Goal: Task Accomplishment & Management: Manage account settings

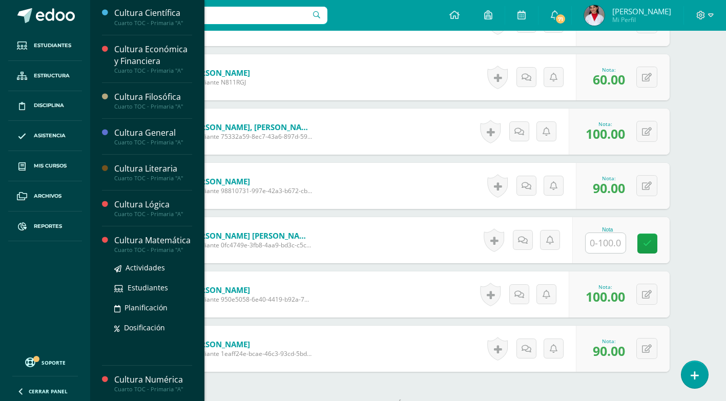
scroll to position [205, 0]
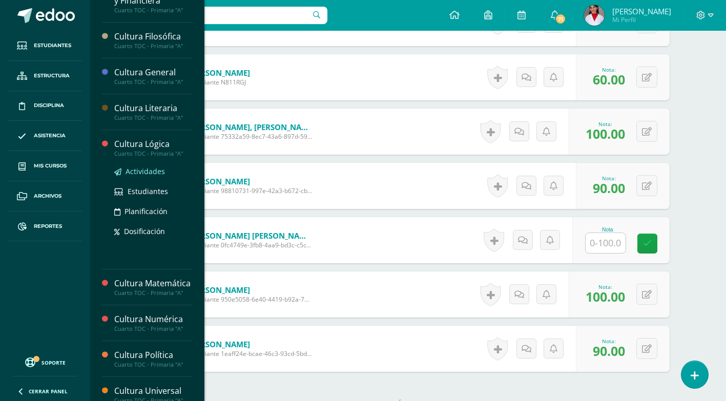
click at [136, 170] on span "Actividades" at bounding box center [144, 171] width 39 height 10
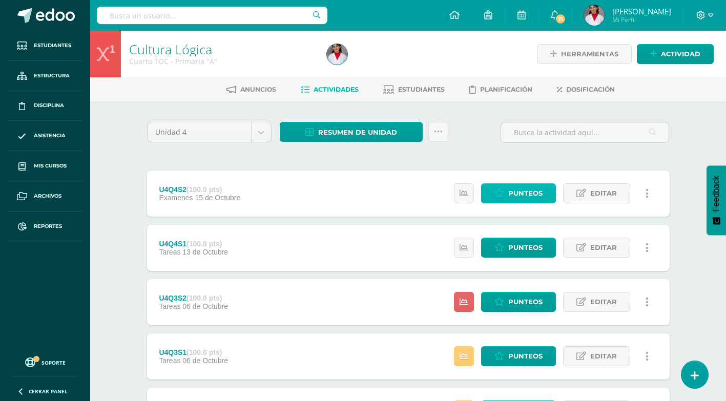
click at [526, 191] on span "Punteos" at bounding box center [525, 193] width 34 height 19
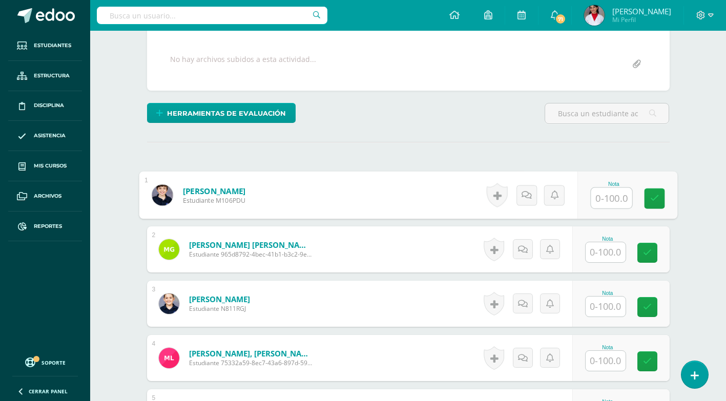
scroll to position [184, 0]
click at [601, 203] on input "text" at bounding box center [610, 197] width 41 height 20
type input "80"
click at [615, 248] on input "text" at bounding box center [605, 252] width 40 height 20
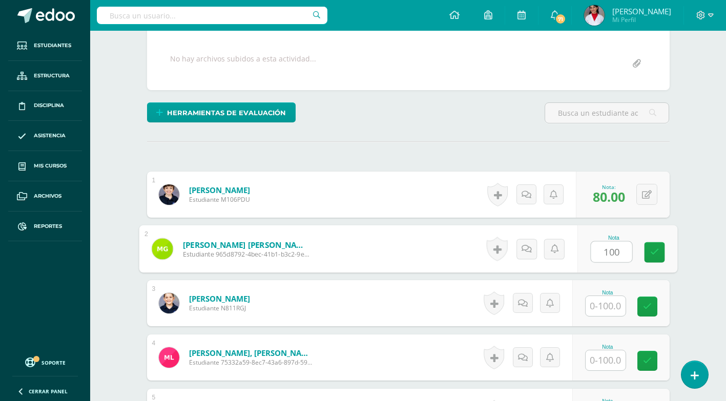
scroll to position [236, 0]
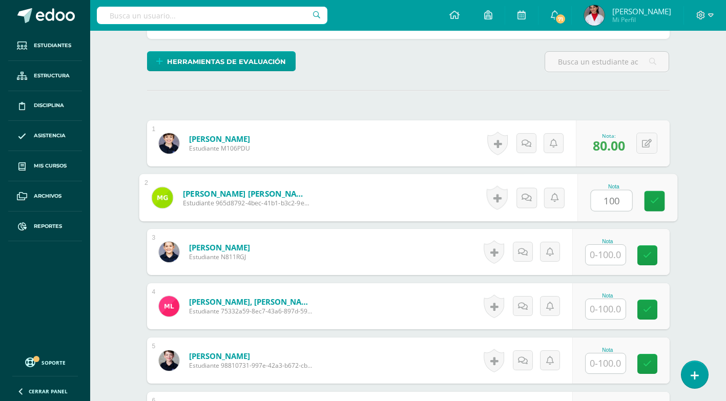
type input "100"
click at [611, 253] on input "text" at bounding box center [605, 255] width 40 height 20
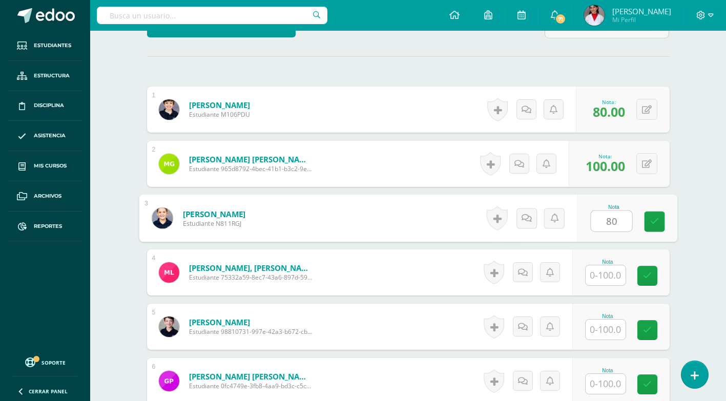
scroll to position [338, 0]
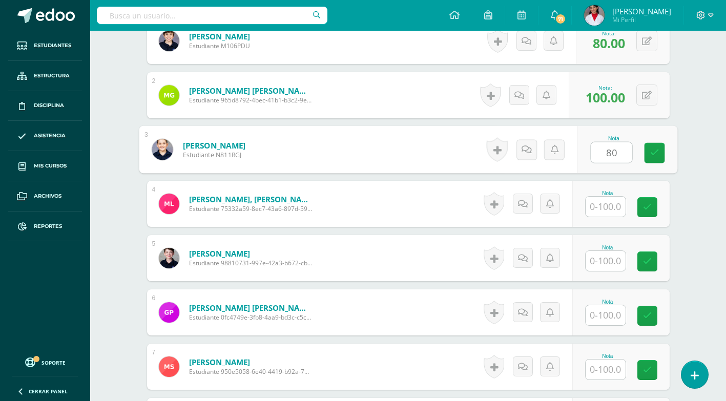
type input "80"
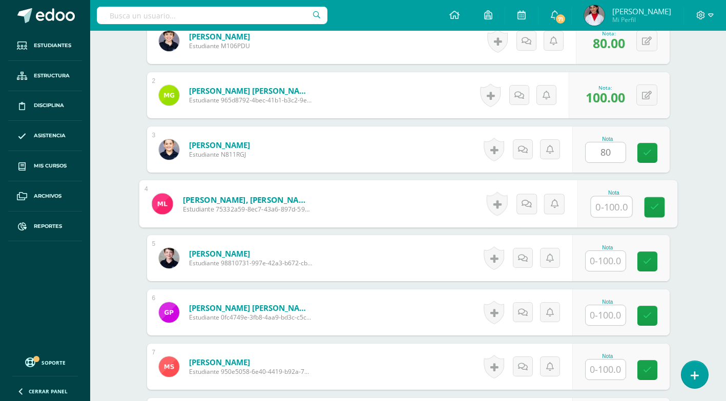
click at [607, 204] on input "text" at bounding box center [610, 207] width 41 height 20
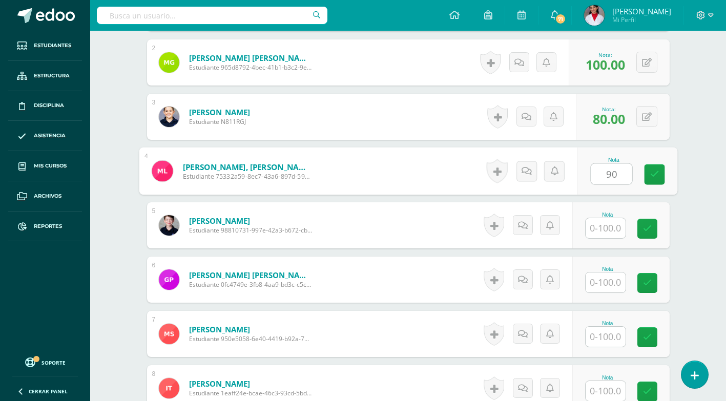
scroll to position [389, 0]
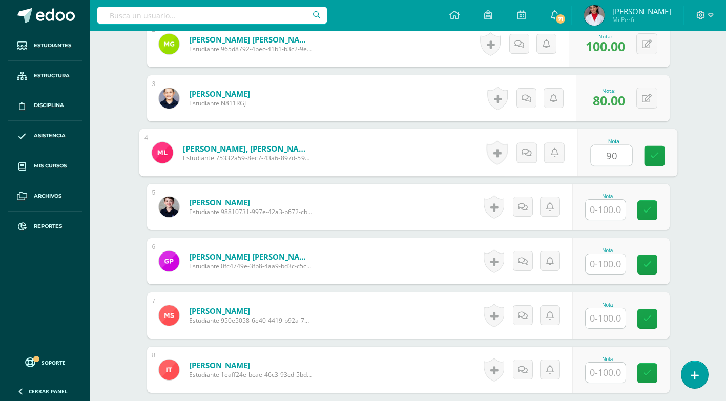
type input "90"
click at [601, 206] on input "text" at bounding box center [605, 210] width 40 height 20
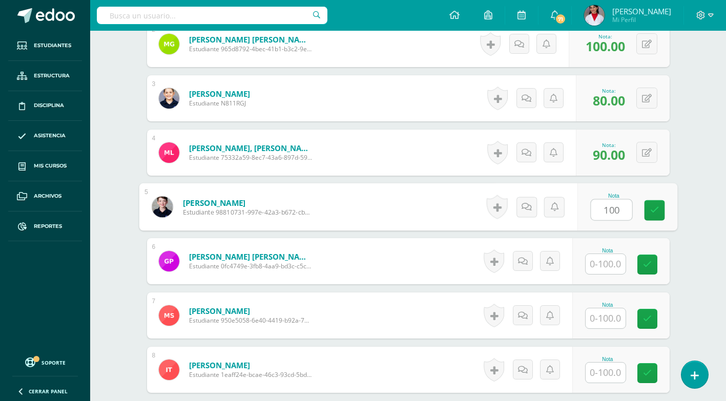
type input "100"
click at [607, 271] on input "text" at bounding box center [605, 264] width 40 height 20
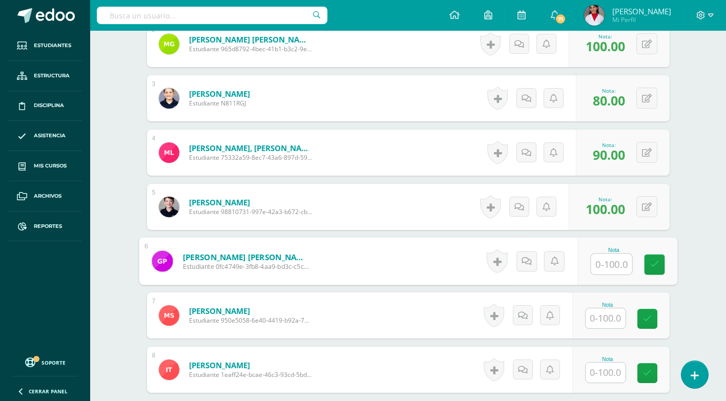
scroll to position [440, 0]
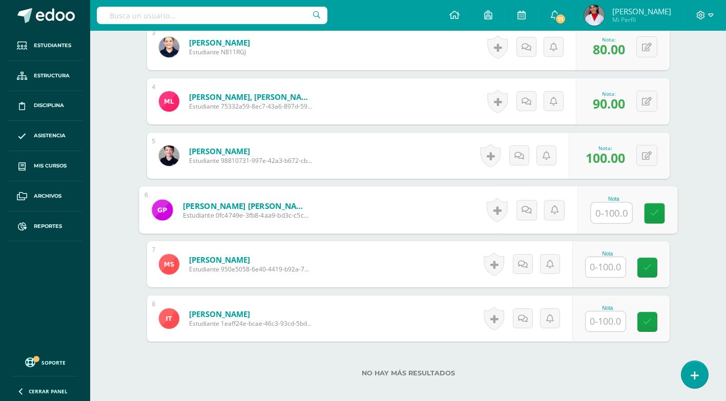
click at [607, 265] on input "text" at bounding box center [605, 267] width 40 height 20
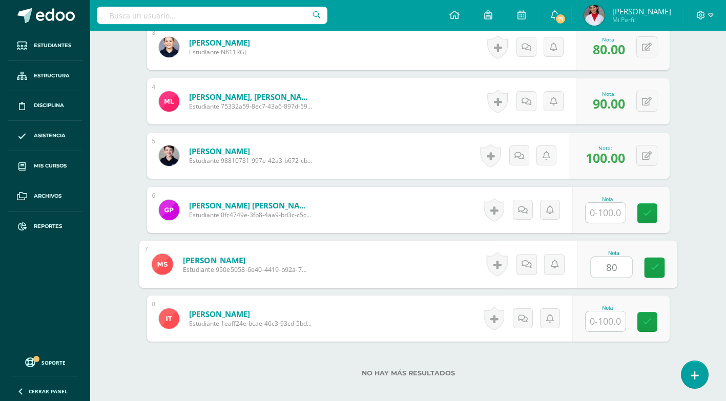
type input "80"
click at [615, 313] on input "text" at bounding box center [605, 321] width 40 height 20
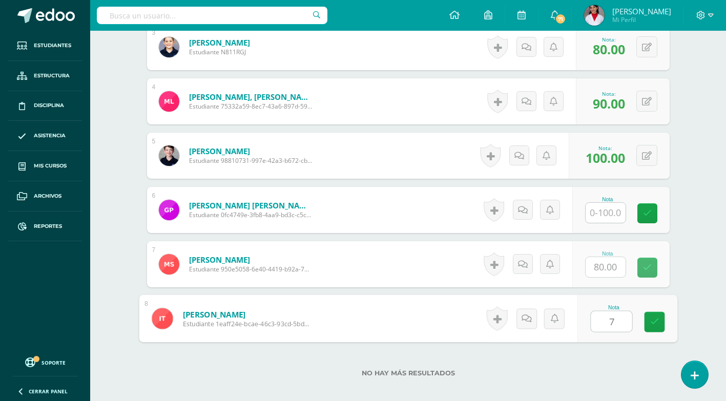
type input "75"
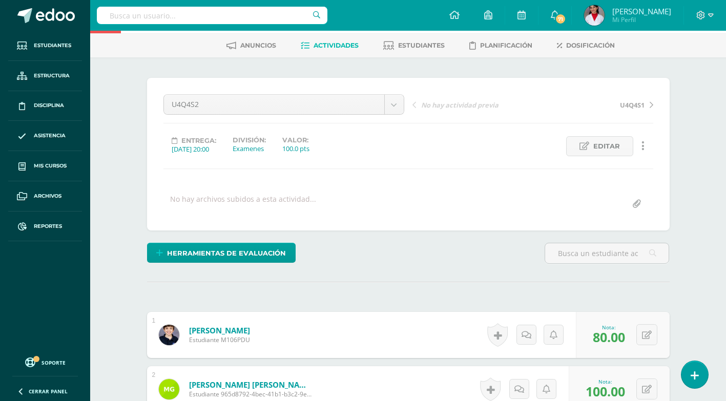
scroll to position [0, 0]
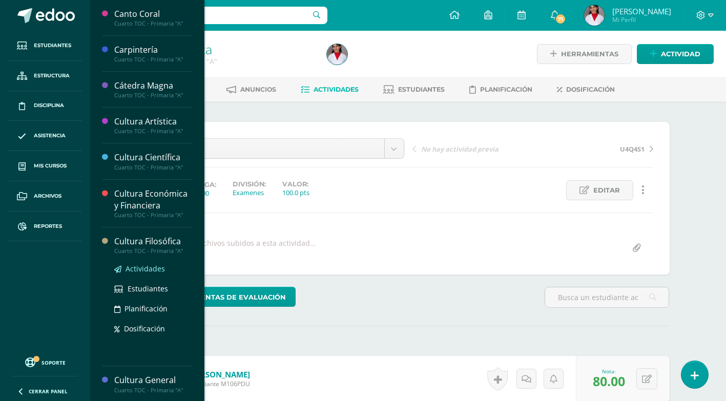
click at [148, 267] on span "Actividades" at bounding box center [144, 269] width 39 height 10
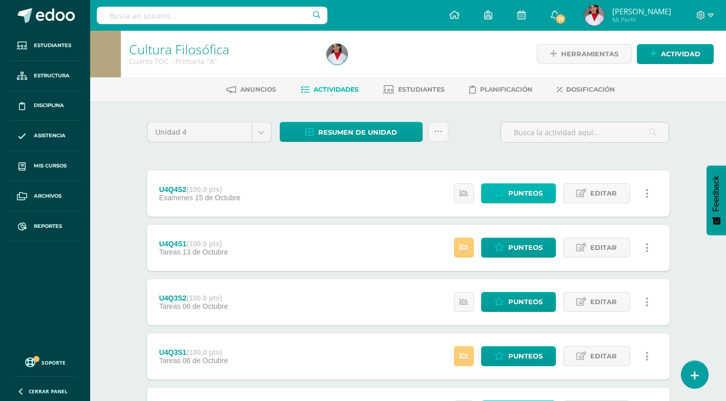
click at [507, 196] on link "Punteos" at bounding box center [518, 193] width 75 height 20
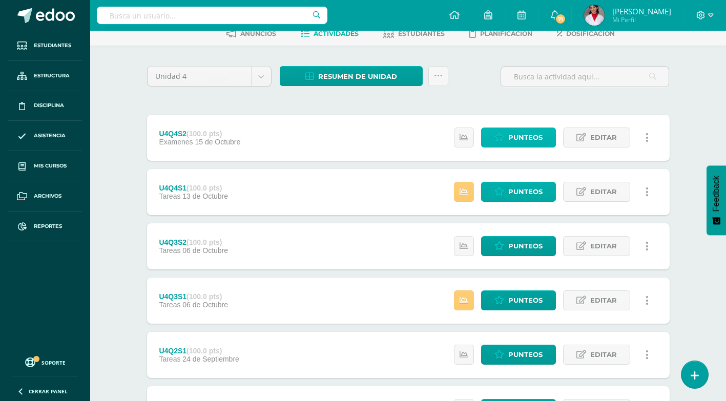
scroll to position [27, 0]
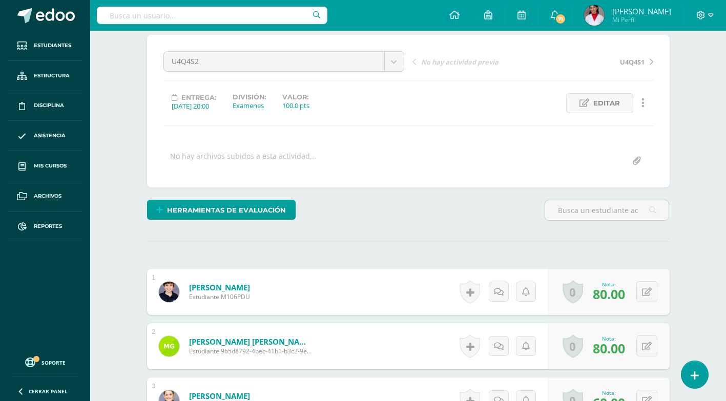
scroll to position [256, 0]
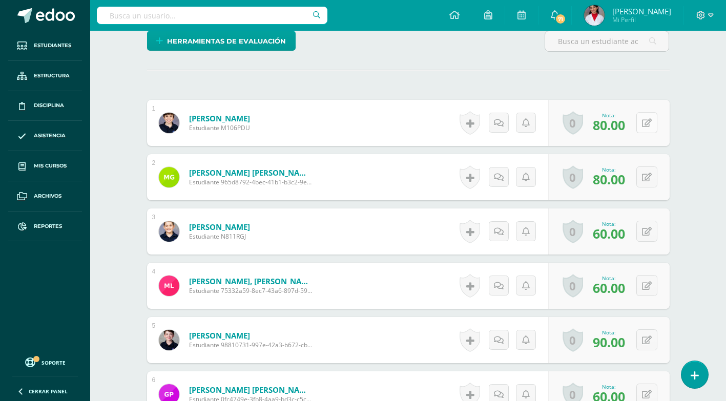
click at [645, 126] on button at bounding box center [646, 122] width 21 height 21
type input "89.5"
click at [645, 173] on button at bounding box center [646, 176] width 21 height 21
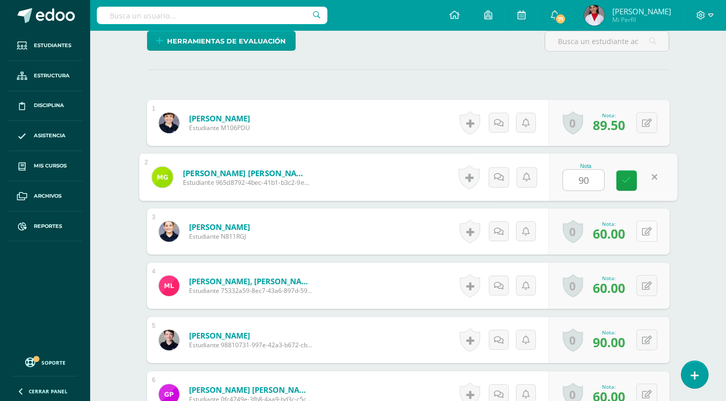
type input "90"
click at [642, 233] on button at bounding box center [646, 231] width 21 height 21
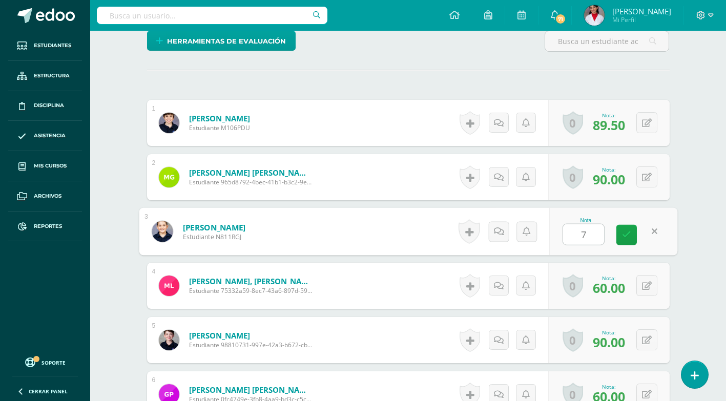
type input "79"
click at [629, 236] on icon at bounding box center [626, 234] width 9 height 9
click at [645, 284] on button at bounding box center [646, 285] width 21 height 21
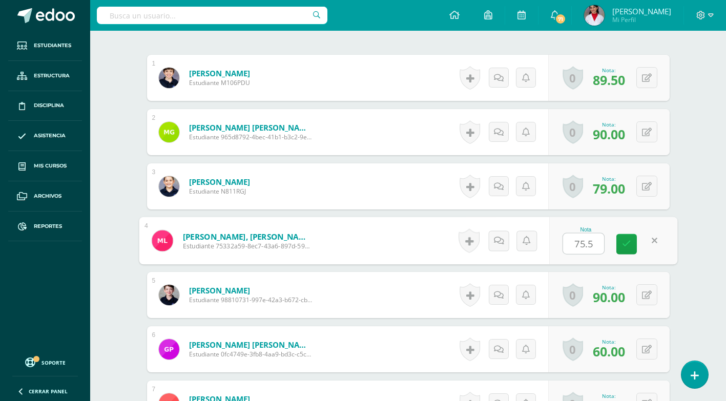
scroll to position [358, 0]
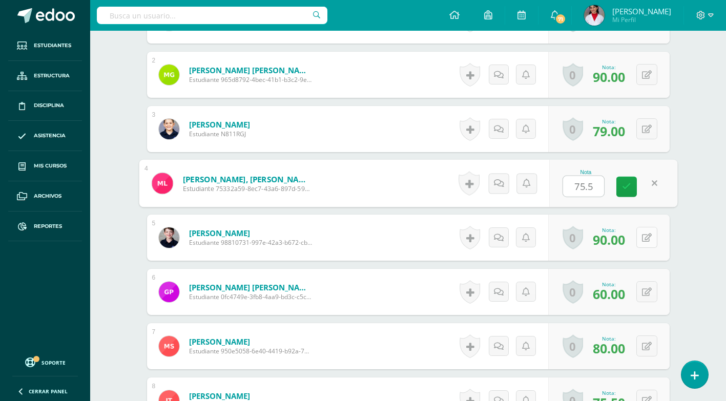
type input "75.5"
click at [647, 235] on button at bounding box center [646, 237] width 21 height 21
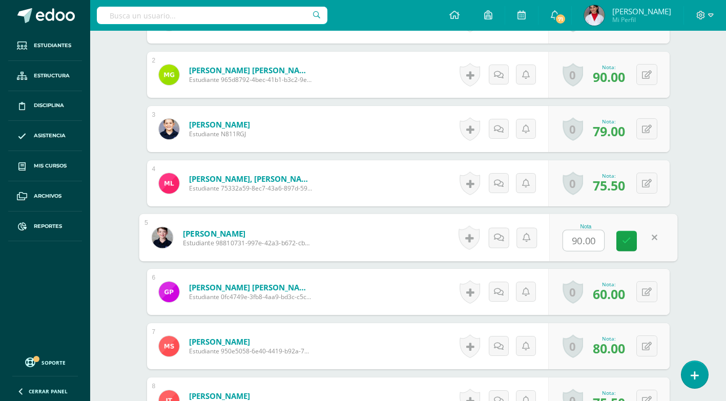
scroll to position [410, 0]
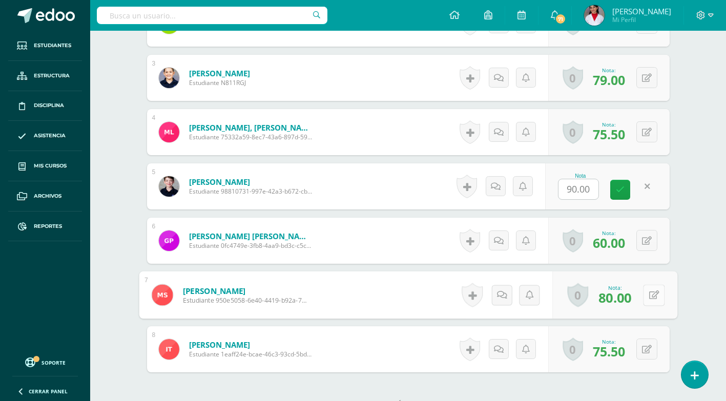
click at [645, 296] on button at bounding box center [654, 295] width 22 height 22
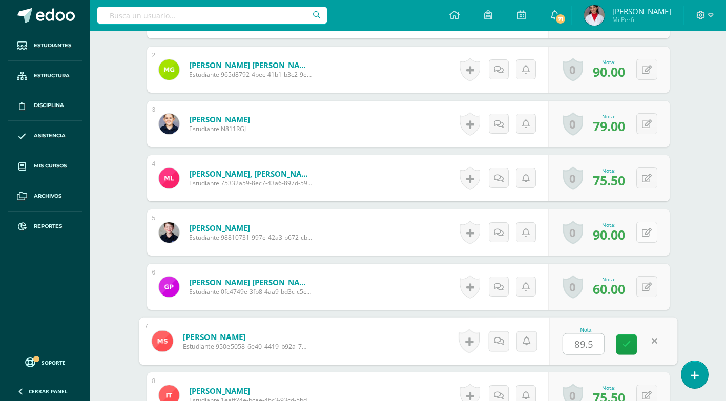
scroll to position [461, 0]
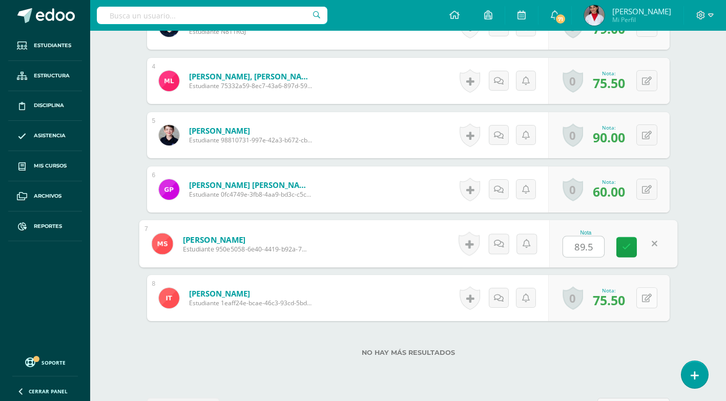
type input "89.5"
click at [637, 303] on div "0 Logros Logros obtenidos Aún no hay logros agregados Nota: 75.50" at bounding box center [608, 298] width 121 height 46
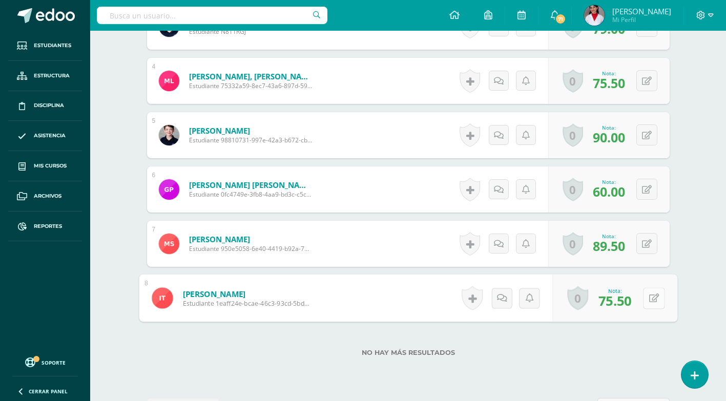
click at [647, 293] on button at bounding box center [654, 298] width 22 height 22
type input "95"
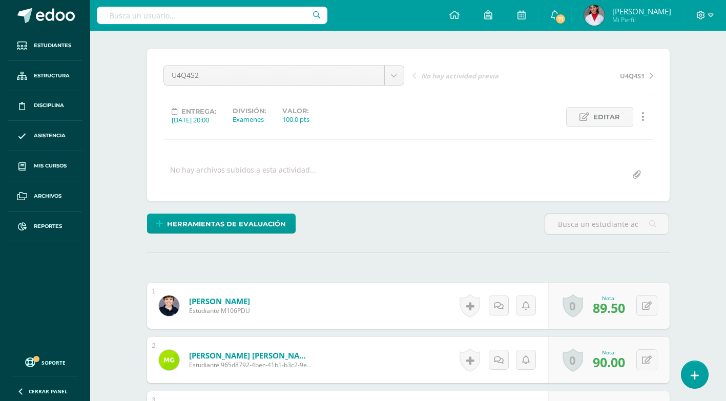
scroll to position [0, 0]
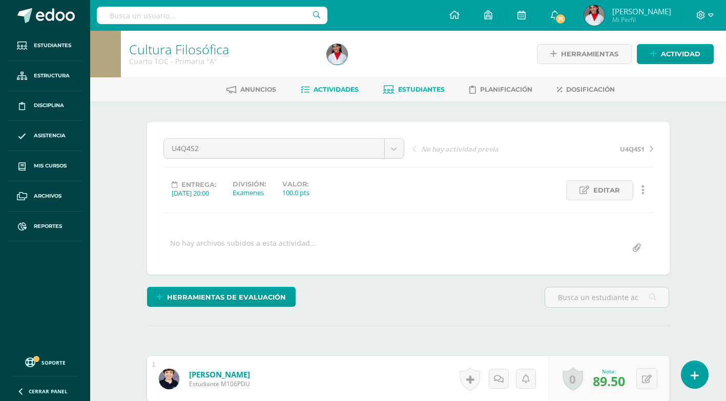
click at [430, 90] on span "Estudiantes" at bounding box center [421, 90] width 47 height 8
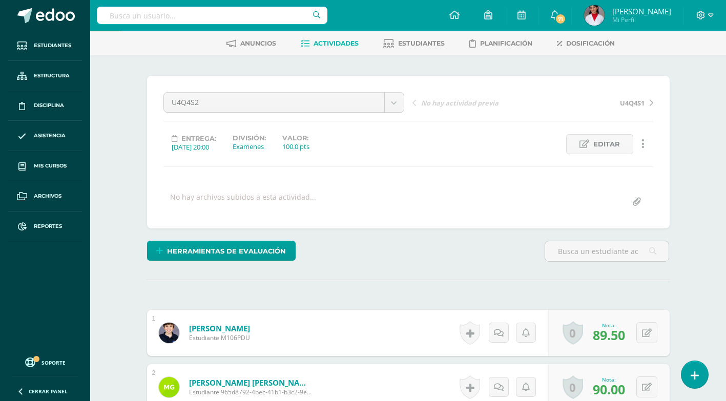
scroll to position [102, 0]
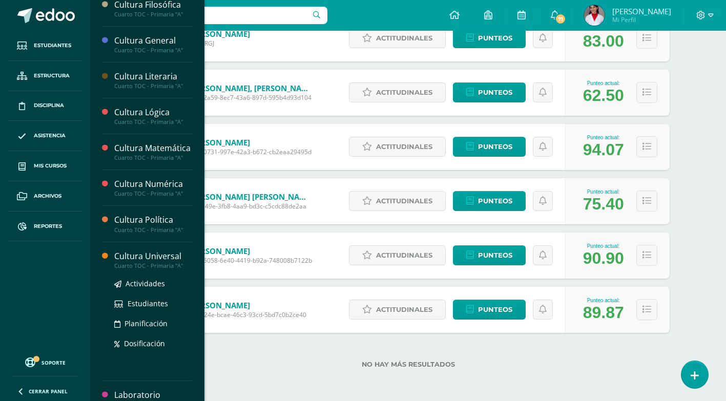
scroll to position [257, 0]
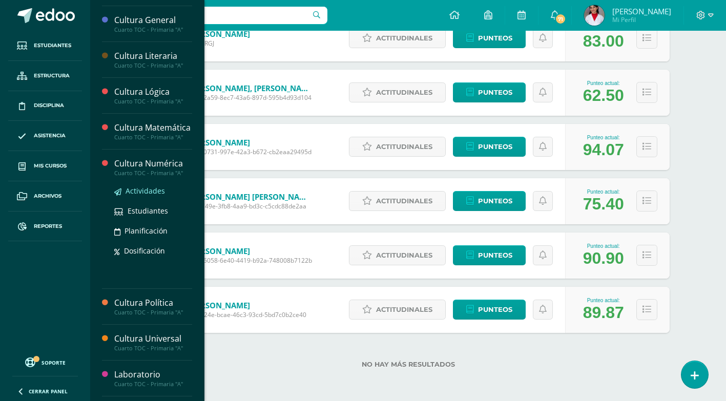
click at [144, 196] on span "Actividades" at bounding box center [144, 191] width 39 height 10
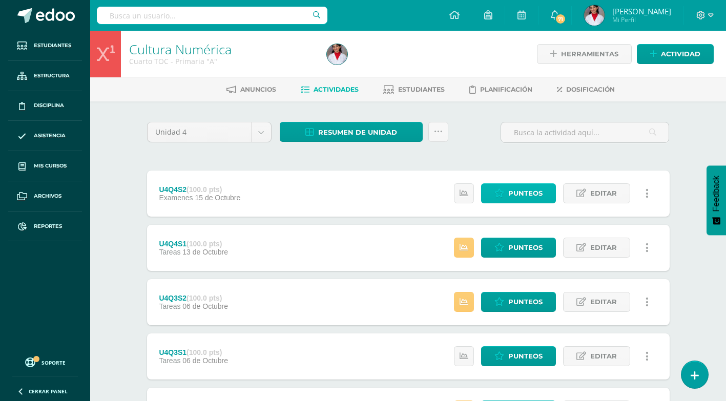
click at [525, 195] on span "Punteos" at bounding box center [525, 193] width 34 height 19
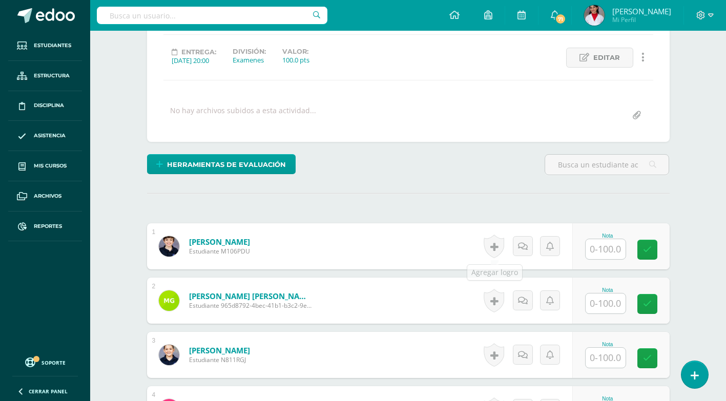
scroll to position [133, 0]
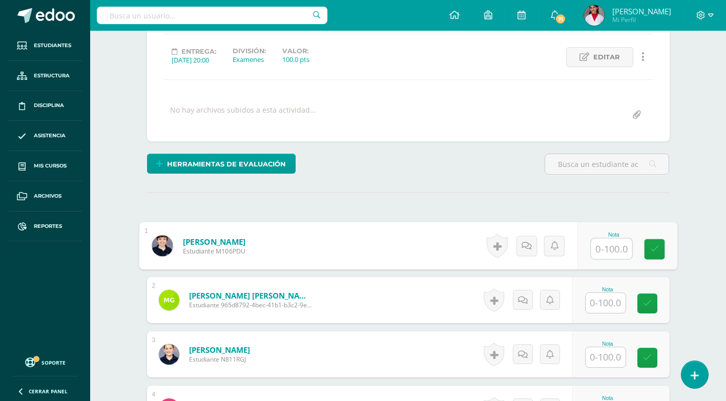
click at [604, 248] on input "text" at bounding box center [610, 249] width 41 height 20
type input "100"
click at [611, 301] on input "text" at bounding box center [605, 303] width 40 height 20
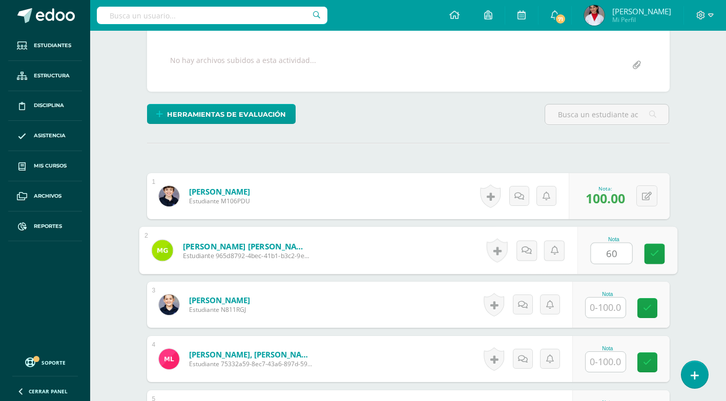
scroll to position [236, 0]
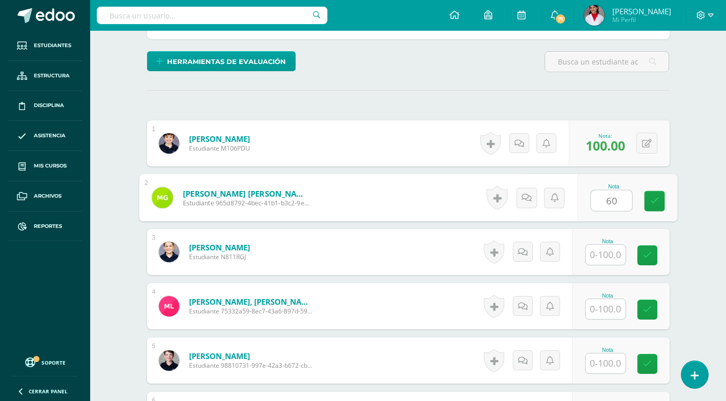
type input "60"
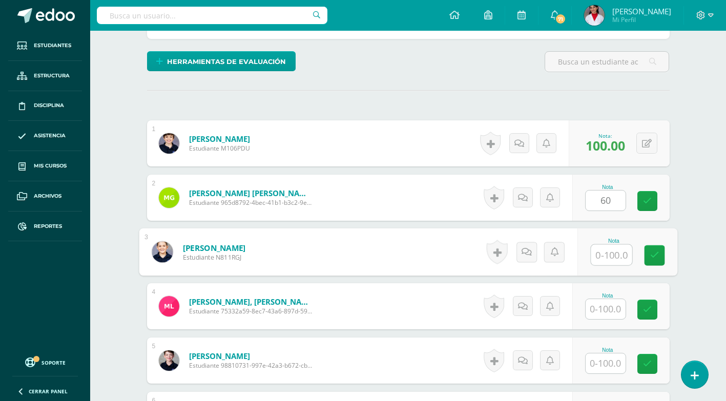
click at [601, 261] on input "text" at bounding box center [610, 255] width 41 height 20
type input "40"
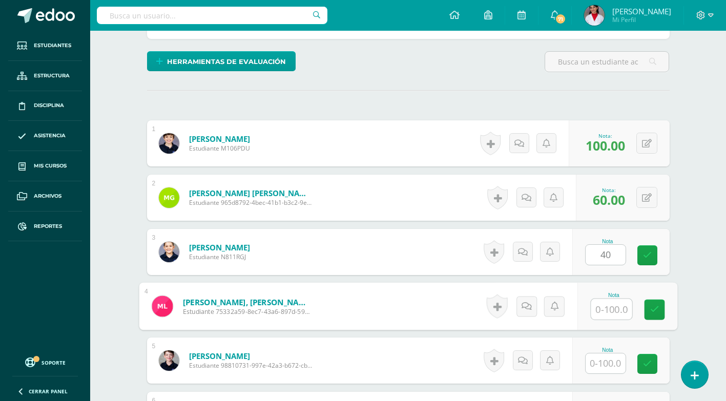
click at [599, 310] on input "text" at bounding box center [610, 309] width 41 height 20
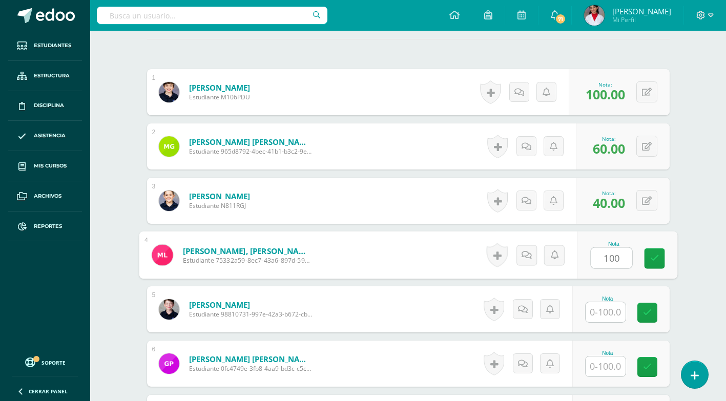
scroll to position [338, 0]
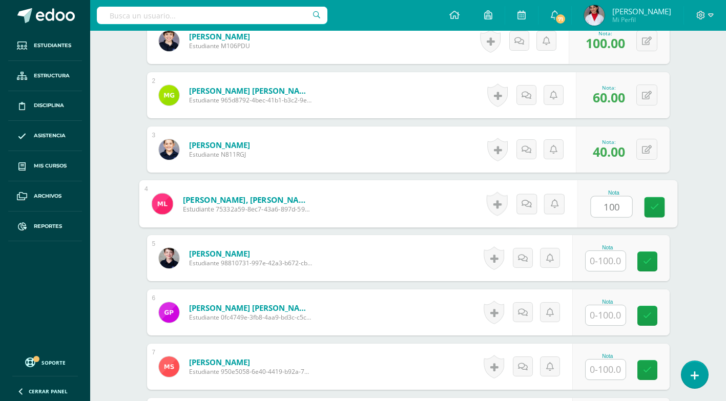
type input "100"
click at [598, 266] on input "text" at bounding box center [605, 261] width 40 height 20
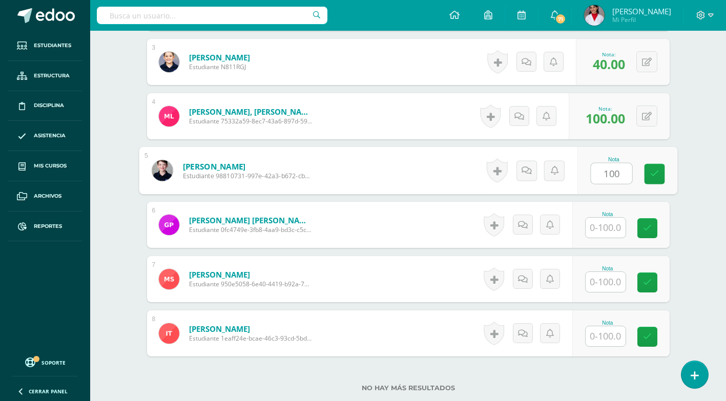
scroll to position [440, 0]
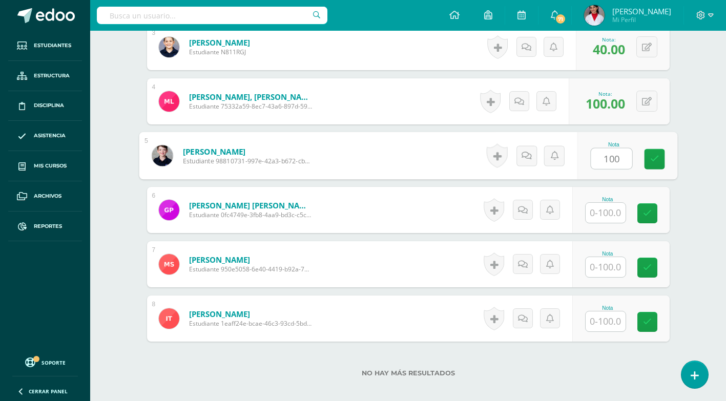
type input "100"
click at [597, 266] on input "text" at bounding box center [605, 267] width 40 height 20
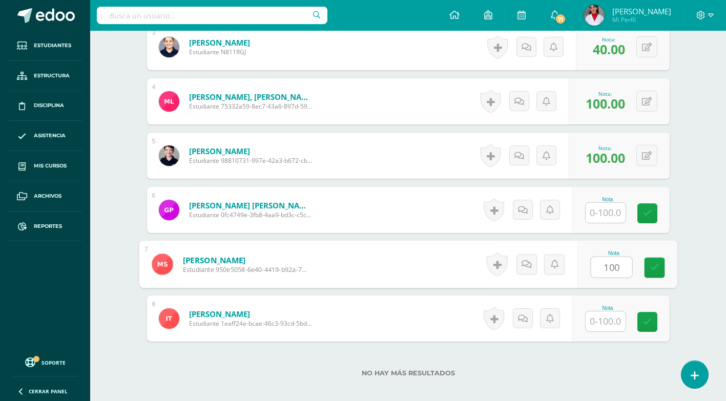
type input "100"
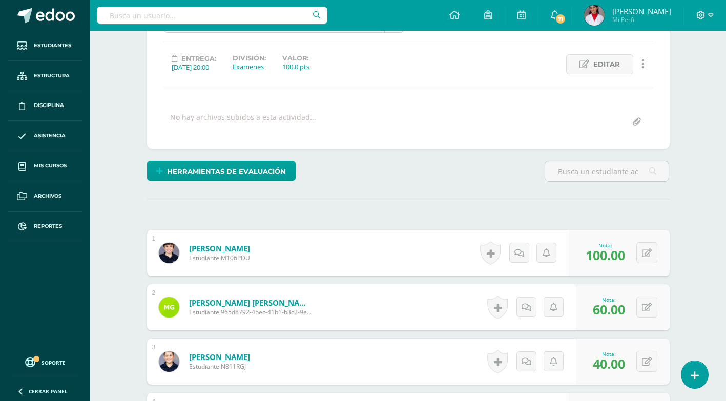
scroll to position [31, 0]
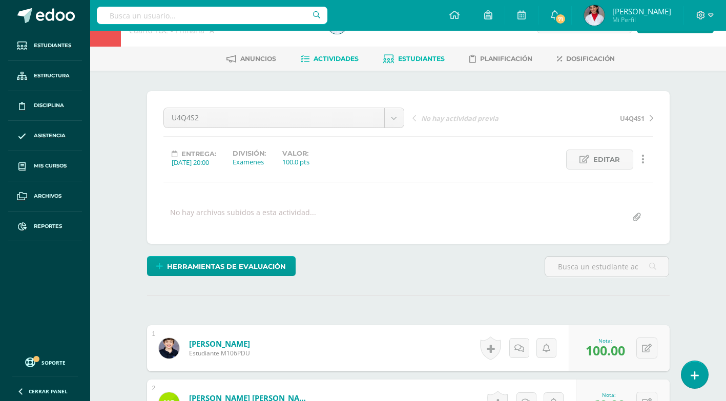
click at [434, 59] on span "Estudiantes" at bounding box center [421, 59] width 47 height 8
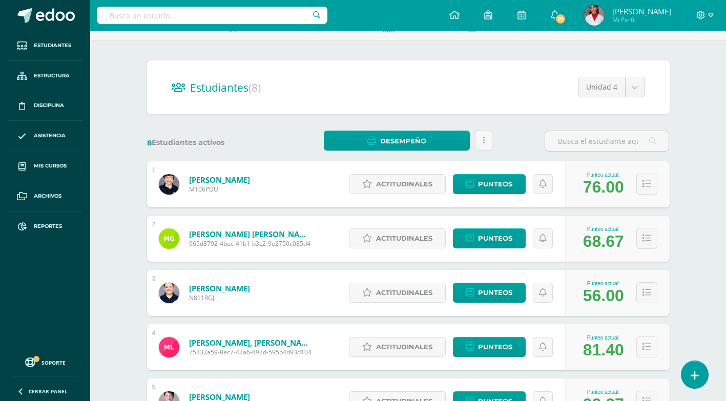
scroll to position [60, 0]
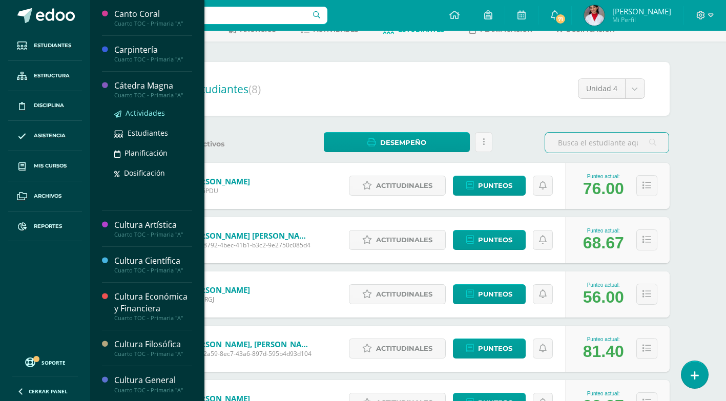
click at [145, 111] on span "Actividades" at bounding box center [144, 113] width 39 height 10
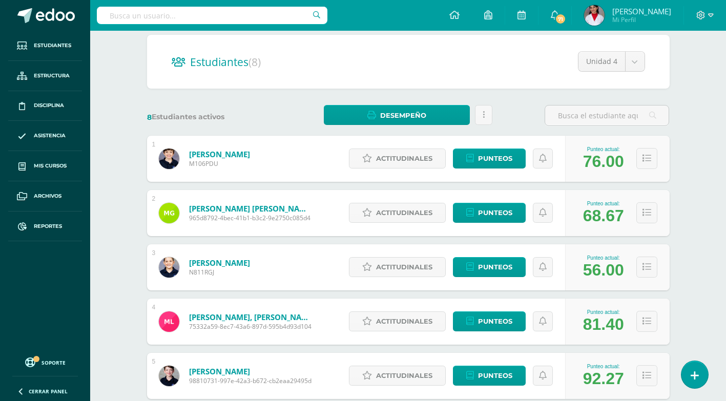
scroll to position [9, 0]
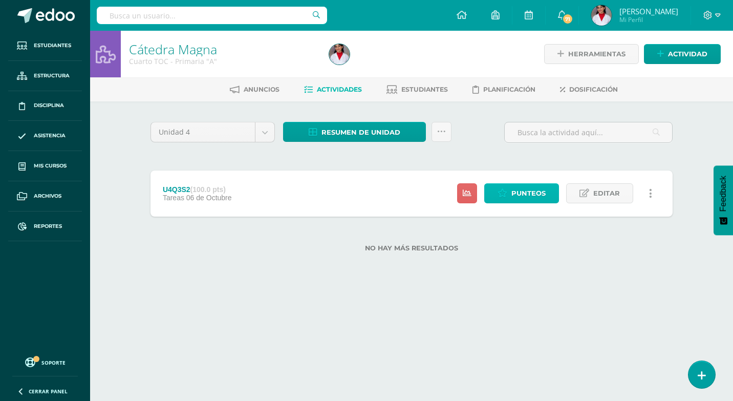
click at [510, 190] on link "Punteos" at bounding box center [521, 193] width 75 height 20
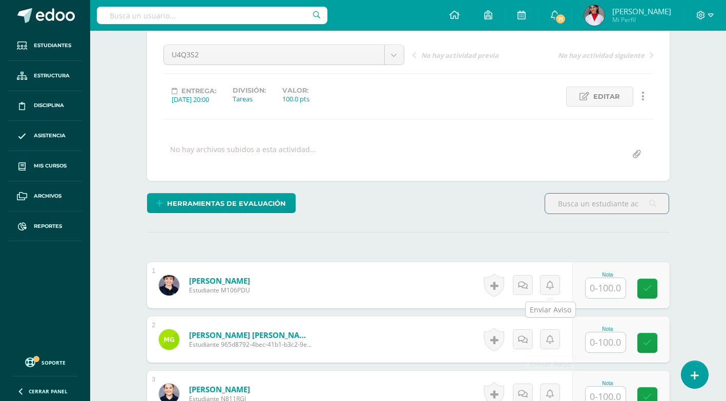
scroll to position [102, 0]
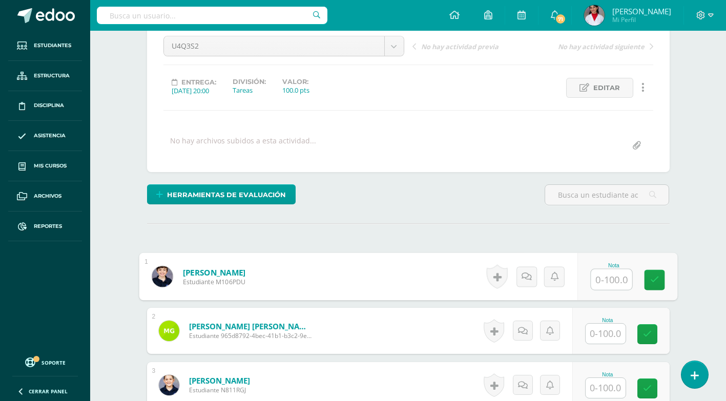
click at [610, 285] on input "text" at bounding box center [610, 279] width 41 height 20
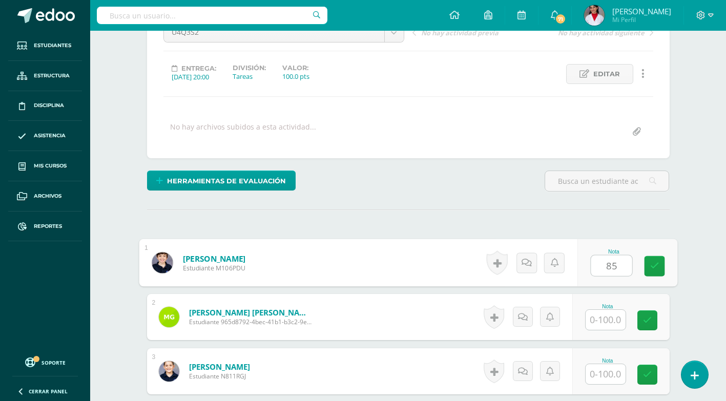
scroll to position [205, 0]
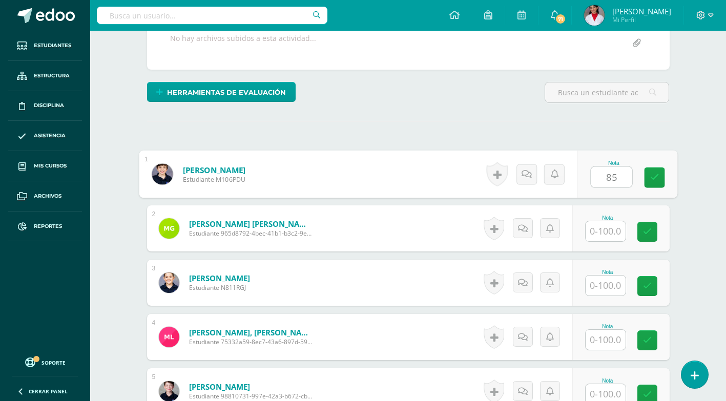
type input "85"
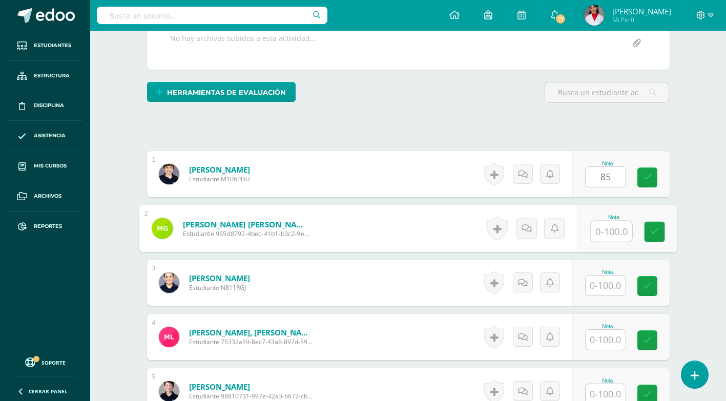
click at [606, 237] on input "text" at bounding box center [610, 231] width 41 height 20
type input "90"
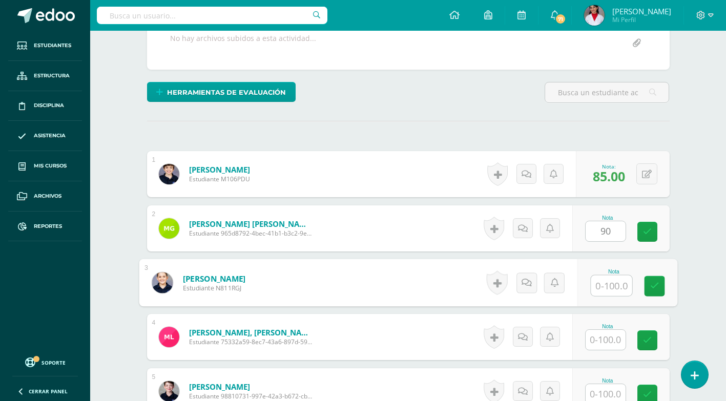
click at [616, 283] on input "text" at bounding box center [610, 285] width 41 height 20
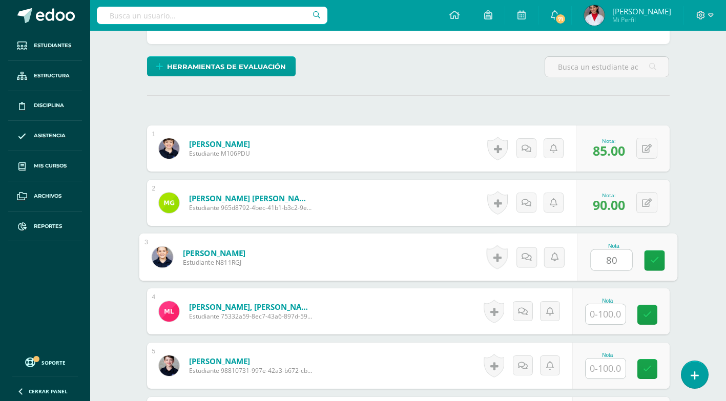
scroll to position [256, 0]
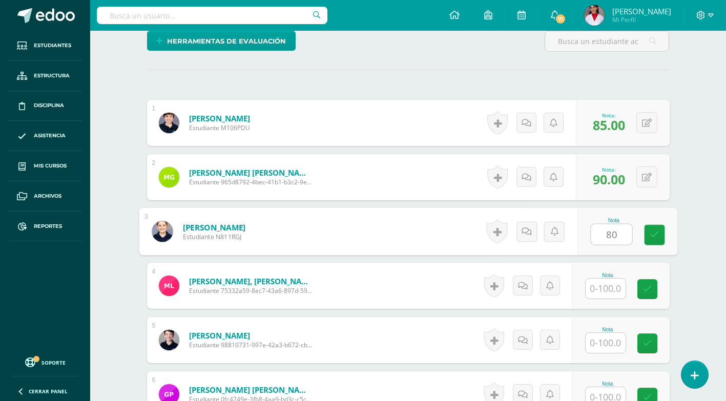
type input "80"
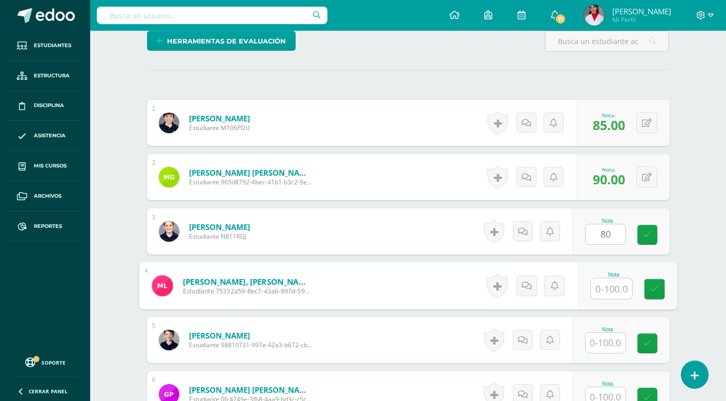
click at [604, 283] on input "text" at bounding box center [610, 289] width 41 height 20
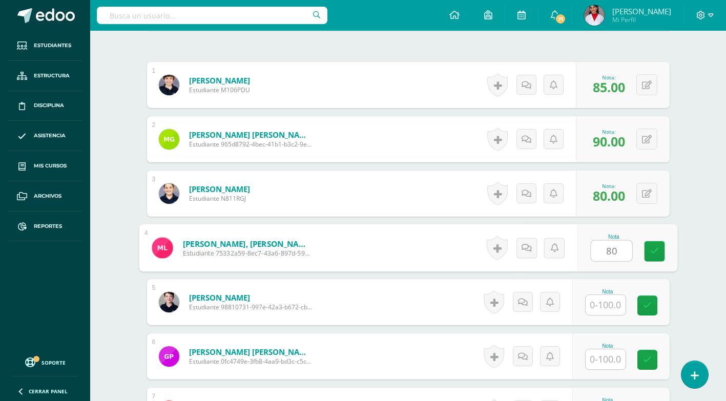
scroll to position [358, 0]
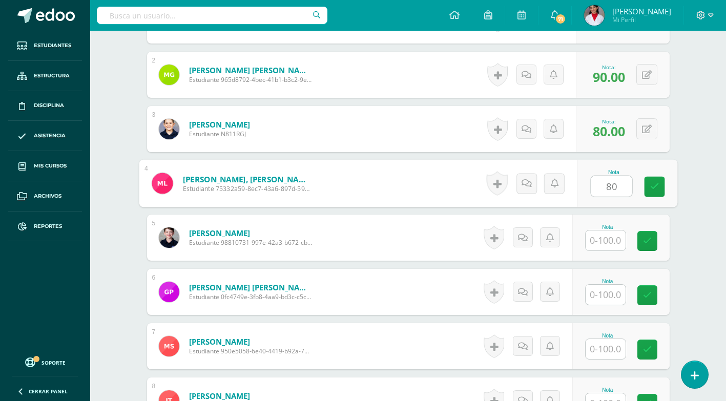
type input "80"
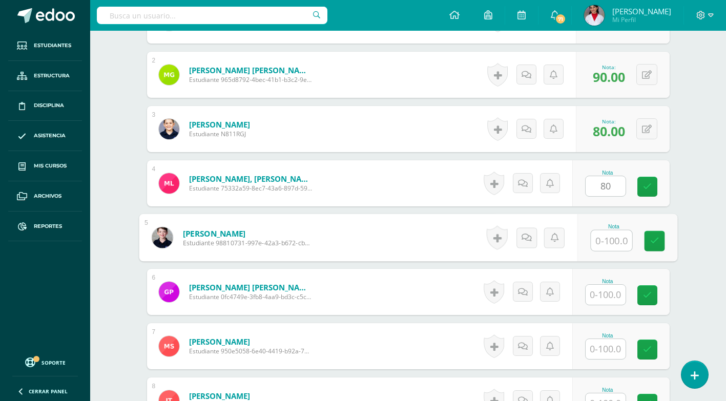
click at [606, 234] on input "text" at bounding box center [610, 240] width 41 height 20
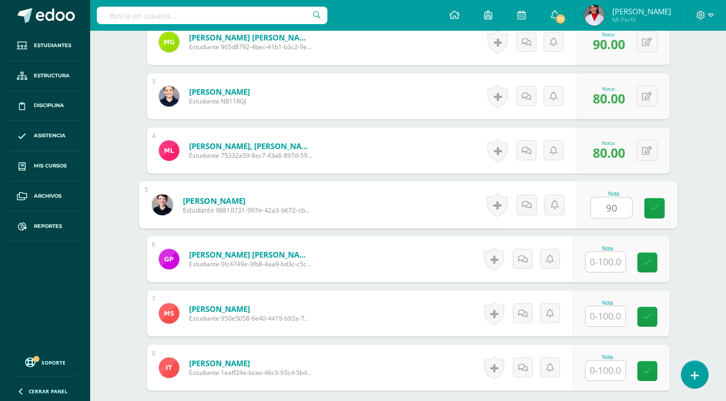
scroll to position [410, 0]
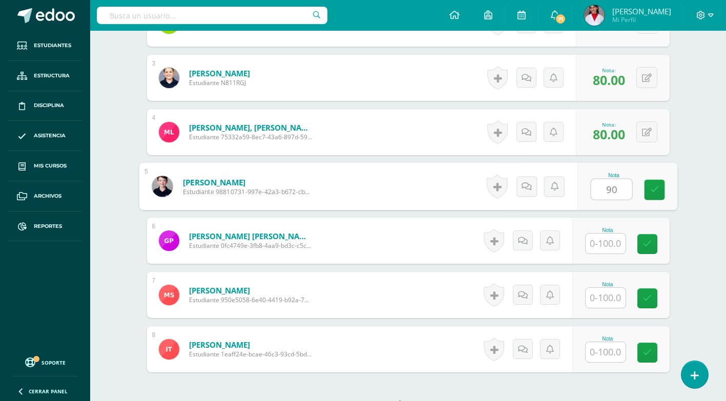
type input "90"
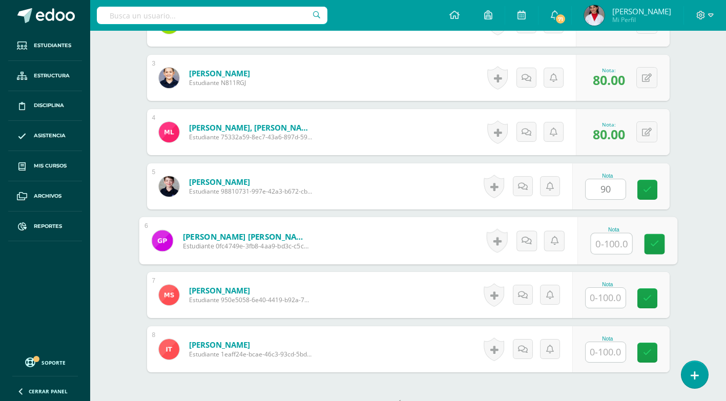
click at [610, 245] on input "text" at bounding box center [610, 243] width 41 height 20
type input "80"
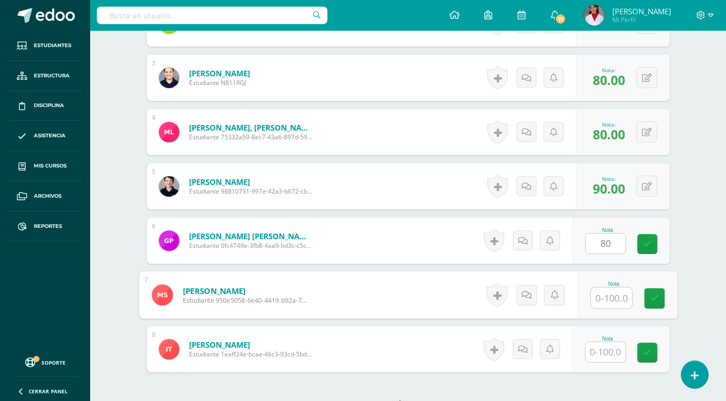
click at [606, 296] on input "text" at bounding box center [610, 298] width 41 height 20
type input "80"
click at [608, 351] on input "text" at bounding box center [605, 352] width 40 height 20
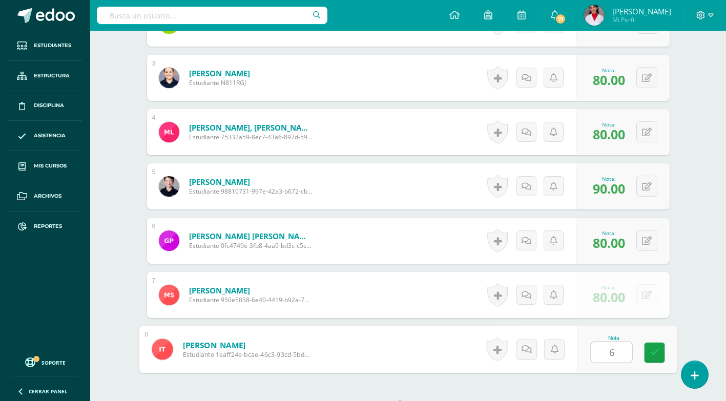
type input "60"
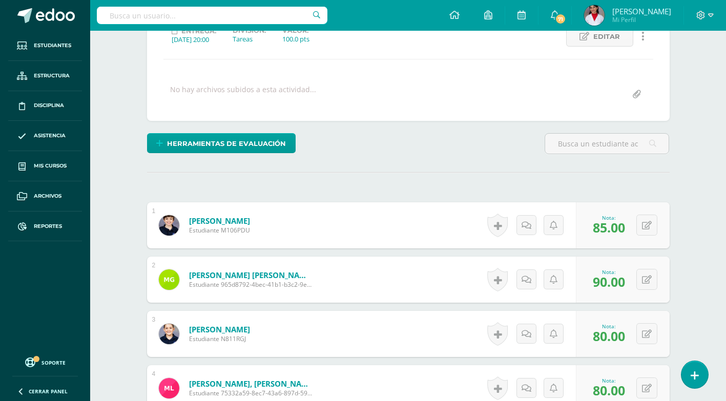
scroll to position [0, 0]
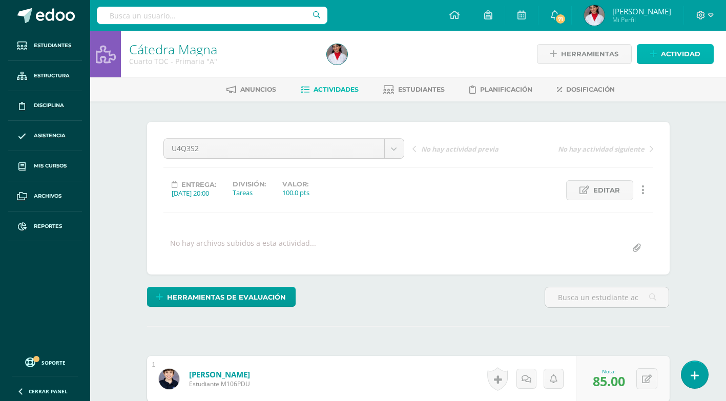
click at [661, 56] on link "Actividad" at bounding box center [674, 54] width 77 height 20
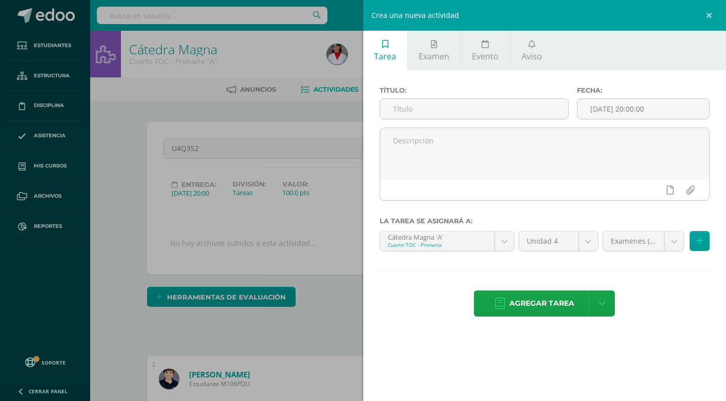
click at [496, 97] on div "Título:" at bounding box center [473, 107] width 197 height 41
click at [496, 102] on input "text" at bounding box center [474, 109] width 188 height 20
type input "u"
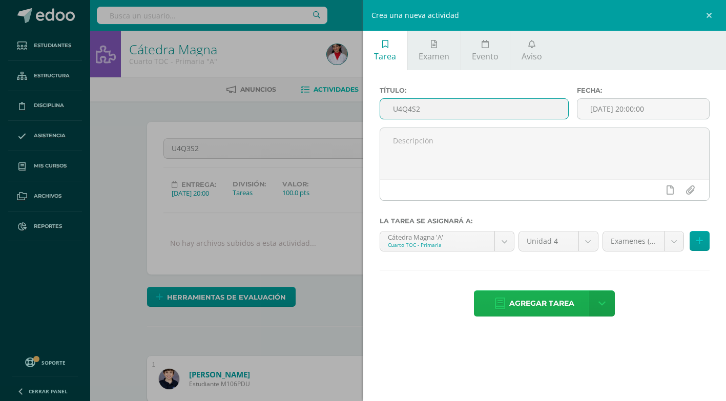
type input "U4Q4S2"
click at [551, 297] on span "Agregar tarea" at bounding box center [541, 303] width 65 height 25
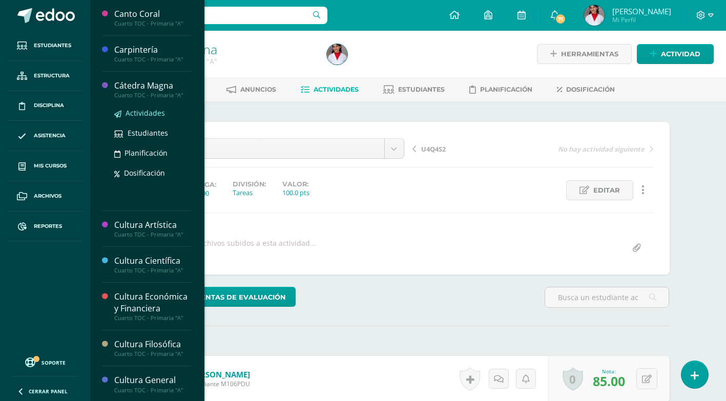
click at [144, 114] on span "Actividades" at bounding box center [144, 113] width 39 height 10
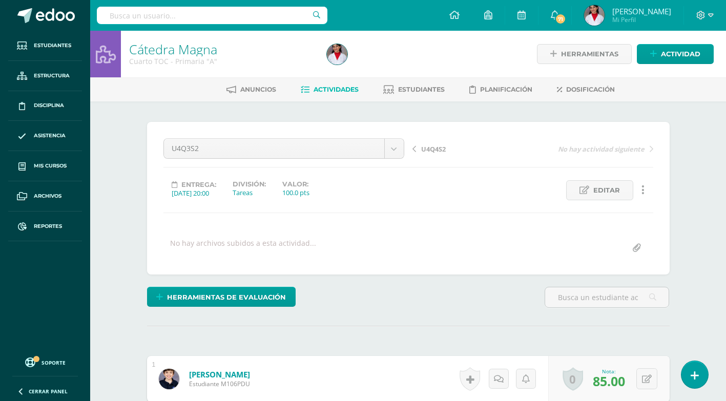
scroll to position [1, 0]
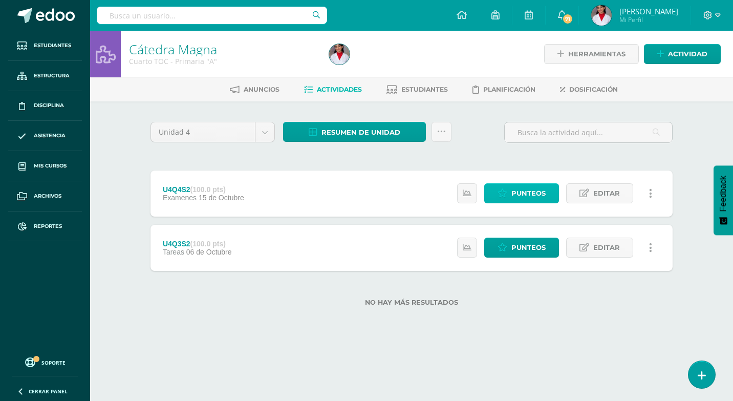
click at [506, 197] on icon at bounding box center [503, 193] width 10 height 9
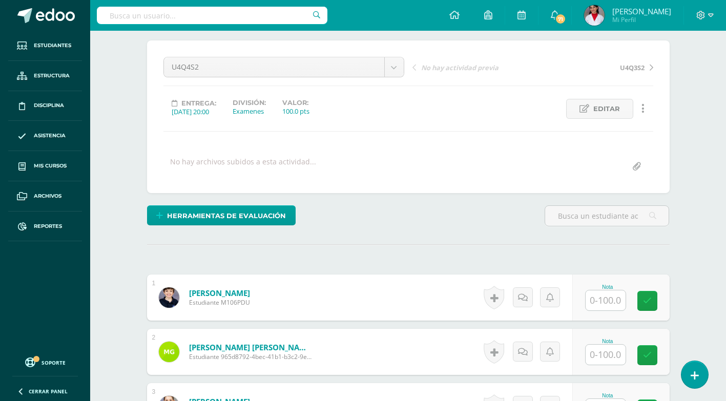
scroll to position [82, 0]
click at [604, 304] on input "text" at bounding box center [605, 300] width 40 height 20
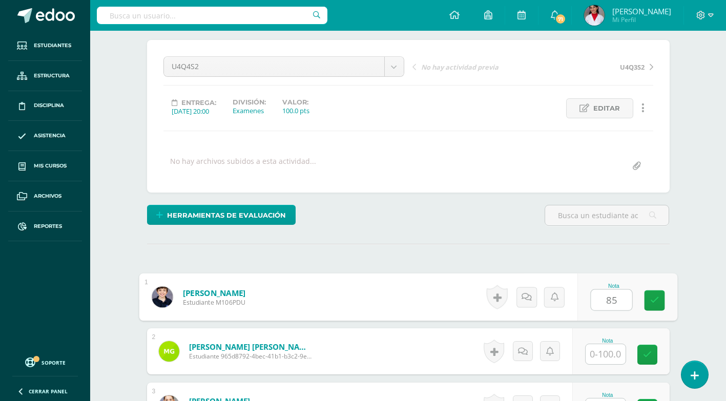
type input "85"
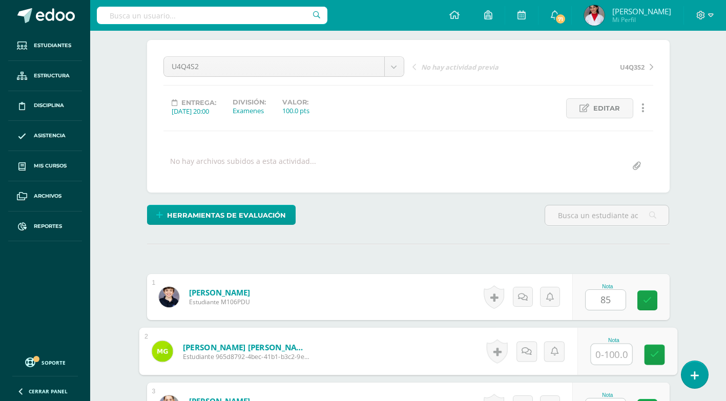
click at [608, 353] on input "text" at bounding box center [610, 354] width 41 height 20
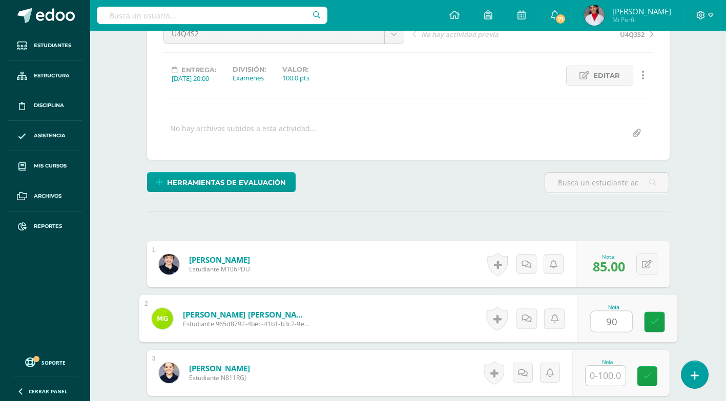
scroll to position [133, 0]
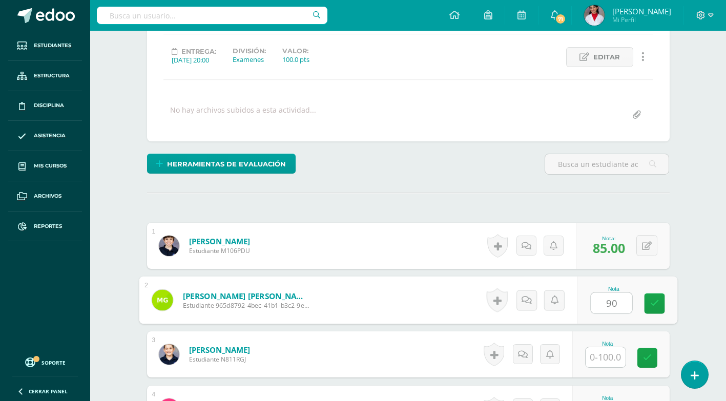
type input "90"
click at [606, 361] on input "text" at bounding box center [605, 357] width 40 height 20
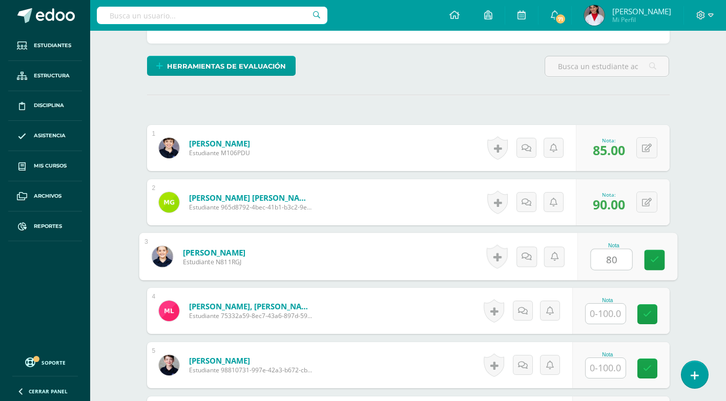
scroll to position [236, 0]
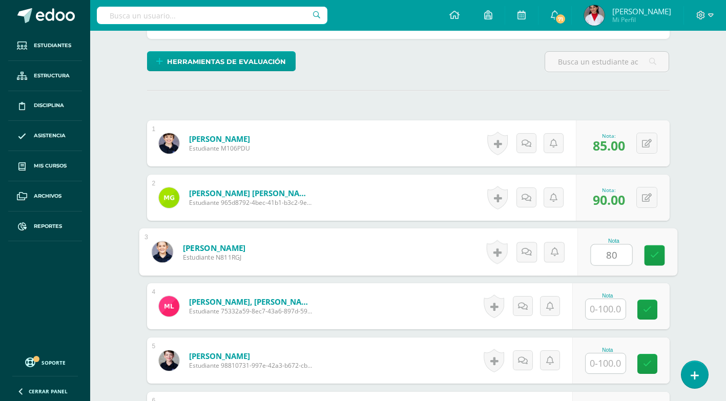
type input "80"
click at [611, 309] on input "text" at bounding box center [605, 309] width 40 height 20
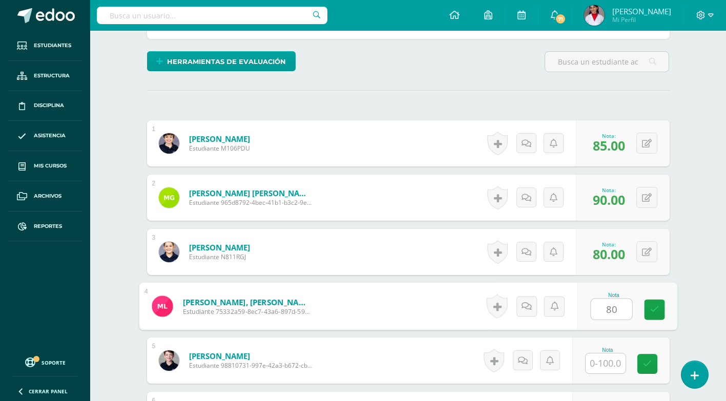
type input "80"
click at [600, 363] on input "text" at bounding box center [605, 363] width 40 height 20
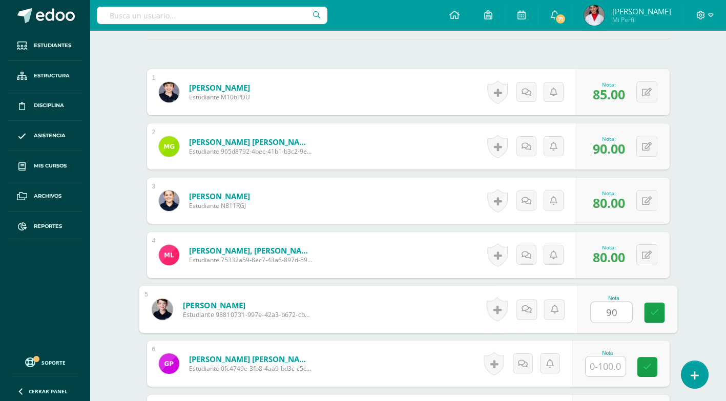
scroll to position [338, 0]
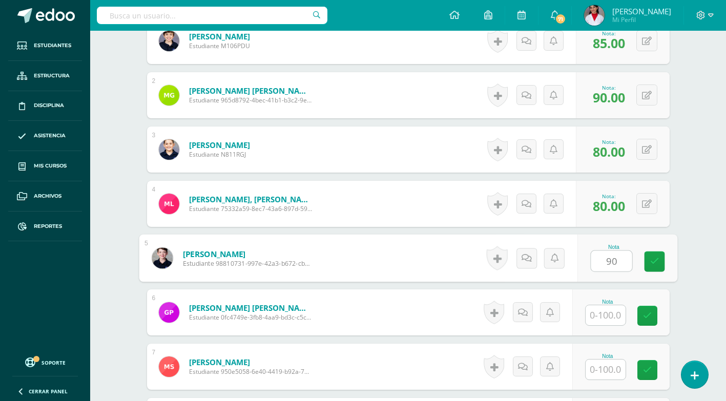
type input "90"
click at [618, 324] on input "text" at bounding box center [605, 315] width 40 height 20
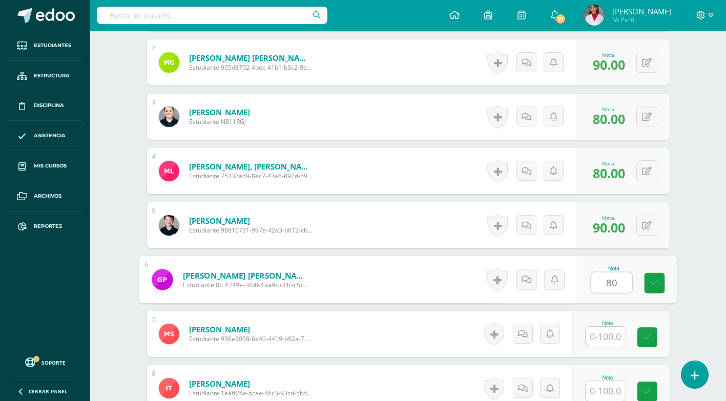
scroll to position [440, 0]
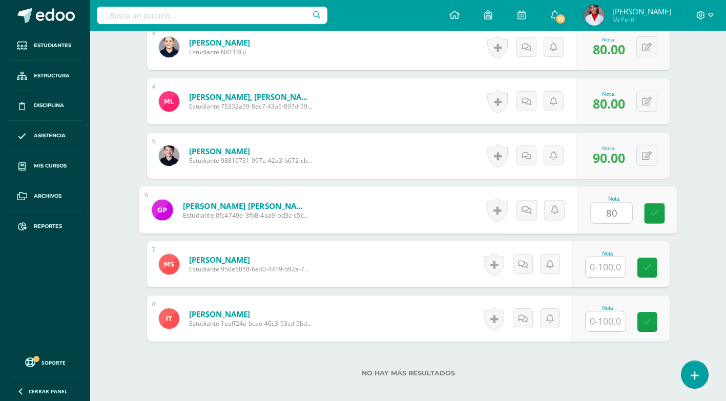
type input "80"
click at [601, 274] on input "text" at bounding box center [605, 267] width 40 height 20
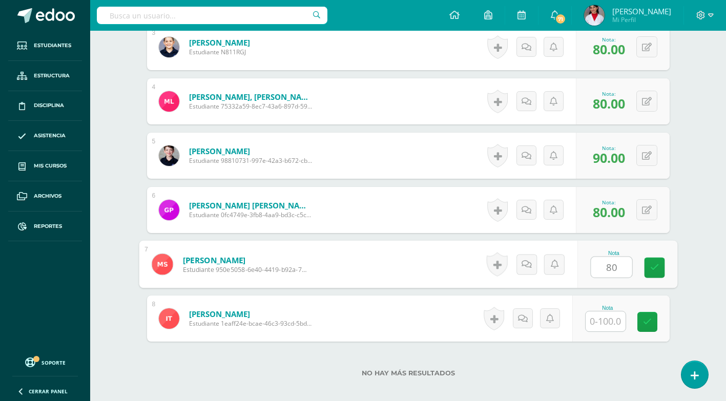
type input "80"
click at [595, 333] on div "Nota" at bounding box center [620, 318] width 97 height 46
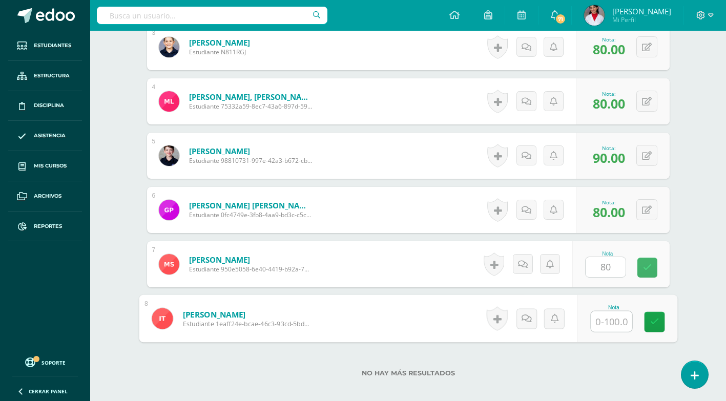
click at [602, 323] on input "text" at bounding box center [610, 321] width 41 height 20
type input "60"
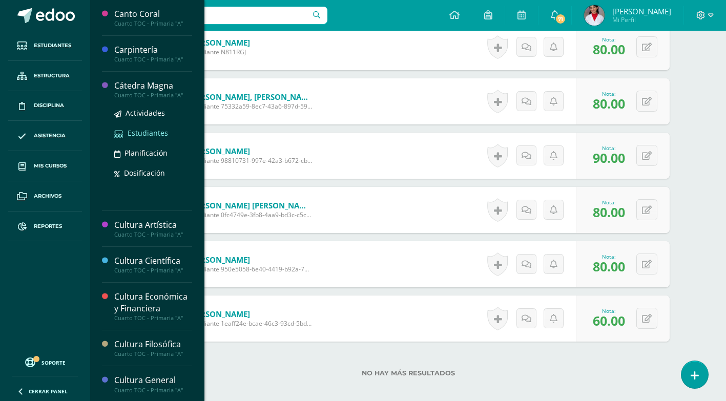
click at [153, 130] on span "Estudiantes" at bounding box center [147, 133] width 40 height 10
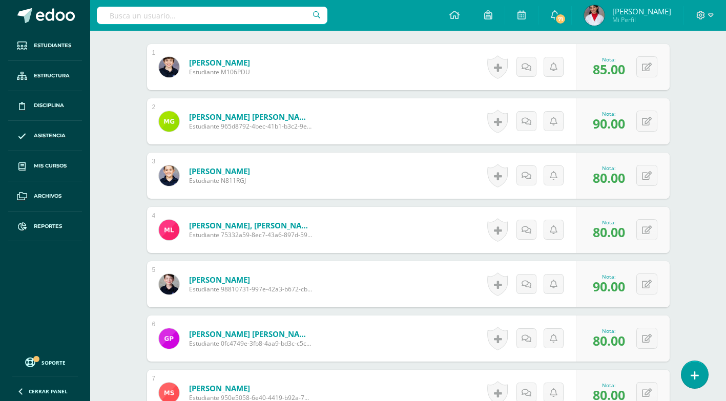
scroll to position [287, 0]
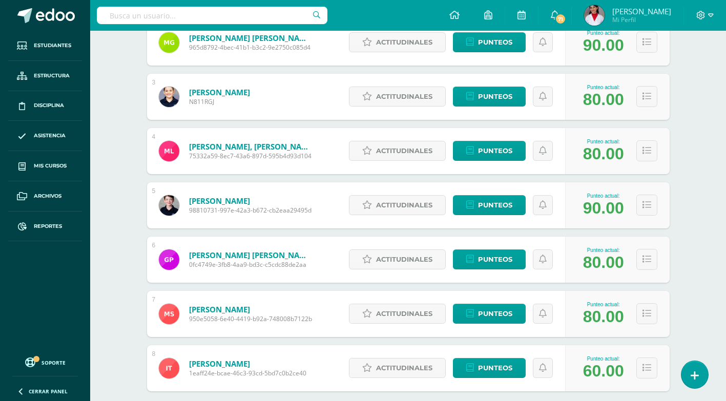
scroll to position [214, 0]
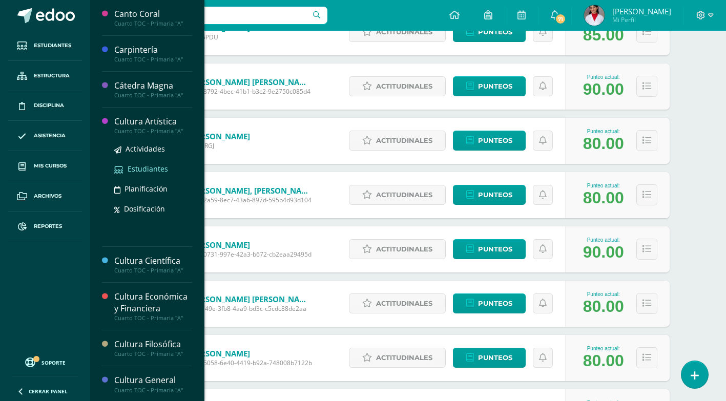
click at [148, 170] on span "Estudiantes" at bounding box center [147, 169] width 40 height 10
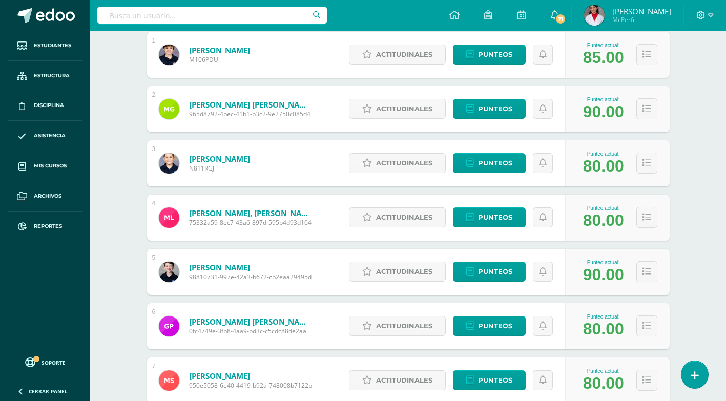
scroll to position [111, 0]
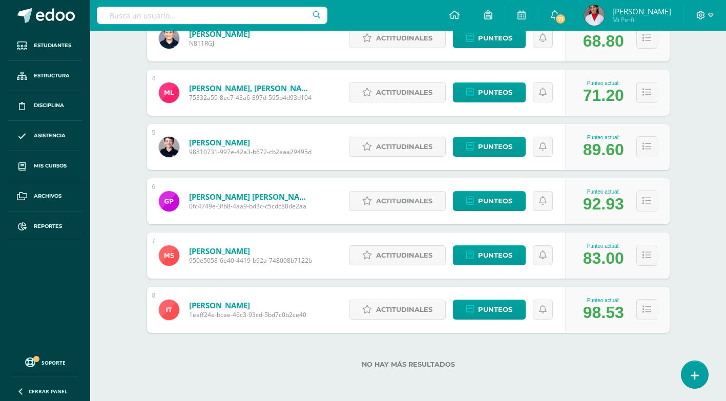
scroll to position [111, 0]
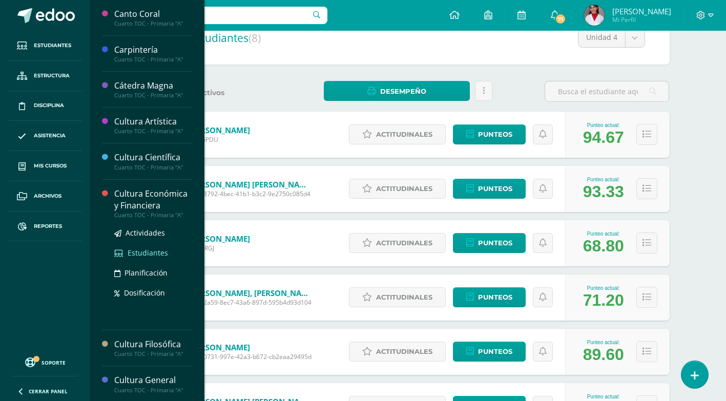
click at [147, 249] on span "Estudiantes" at bounding box center [147, 253] width 40 height 10
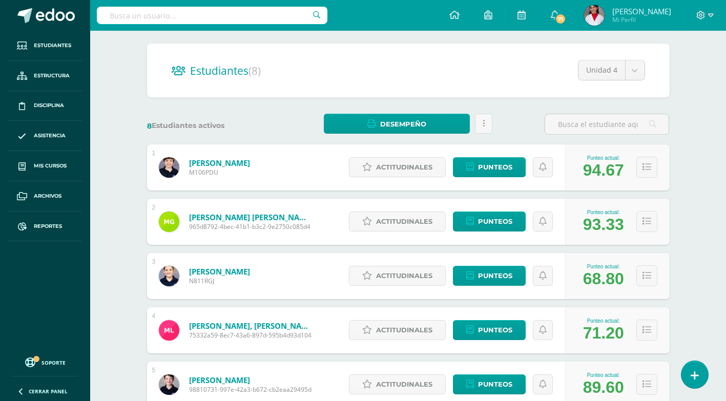
scroll to position [60, 0]
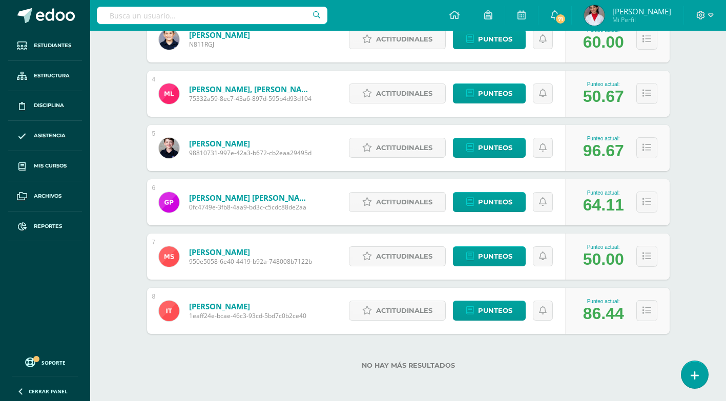
scroll to position [316, 0]
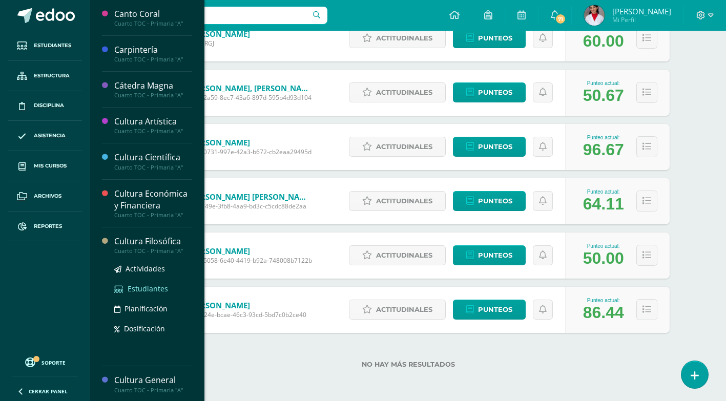
click at [147, 284] on span "Estudiantes" at bounding box center [147, 289] width 40 height 10
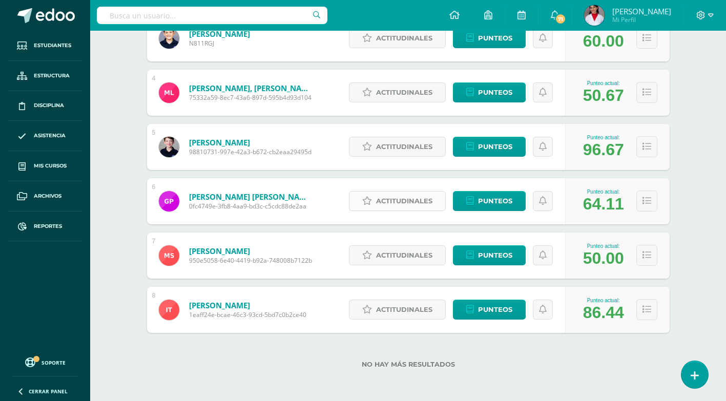
scroll to position [214, 0]
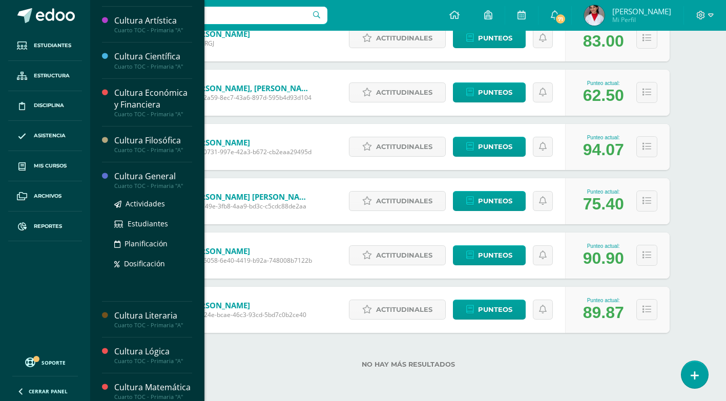
scroll to position [102, 0]
click at [145, 222] on span "Estudiantes" at bounding box center [147, 222] width 40 height 10
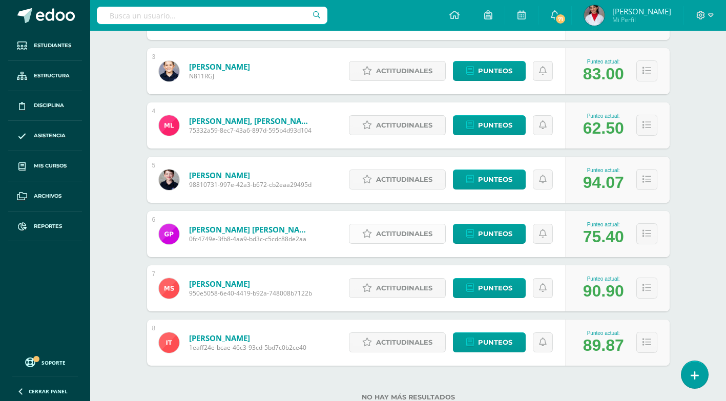
scroll to position [265, 0]
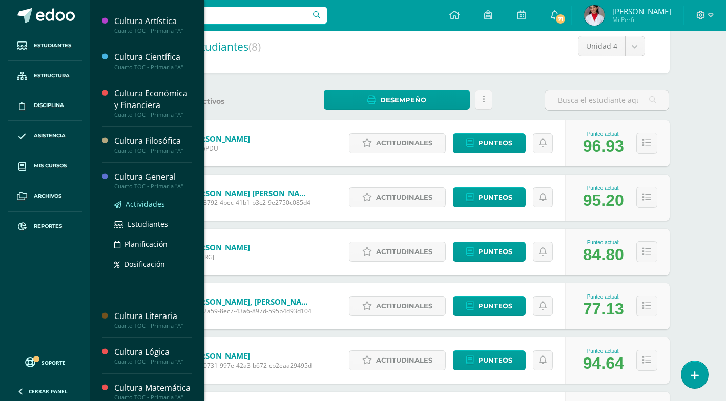
scroll to position [102, 0]
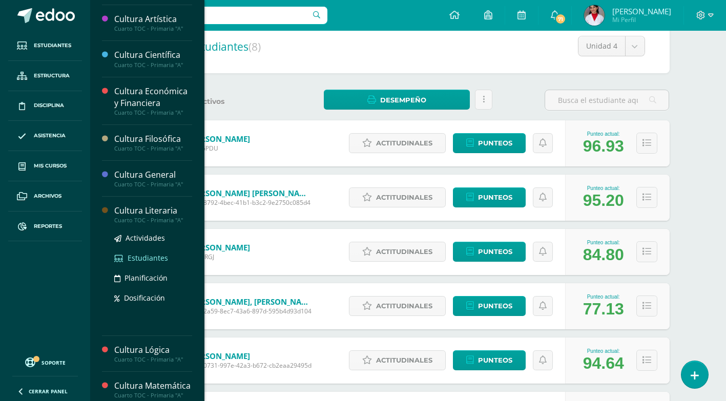
click at [152, 254] on span "Estudiantes" at bounding box center [147, 258] width 40 height 10
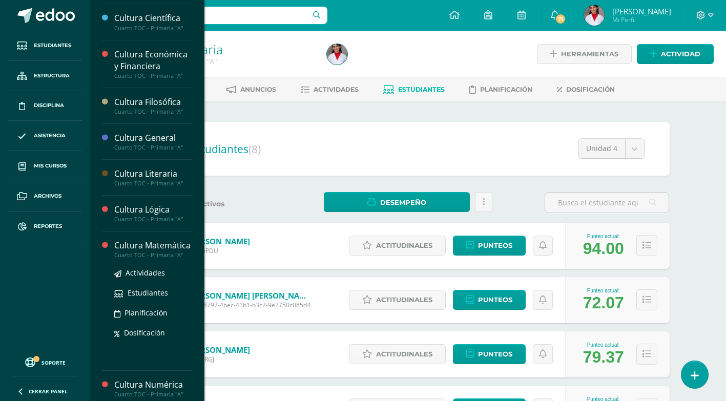
scroll to position [154, 0]
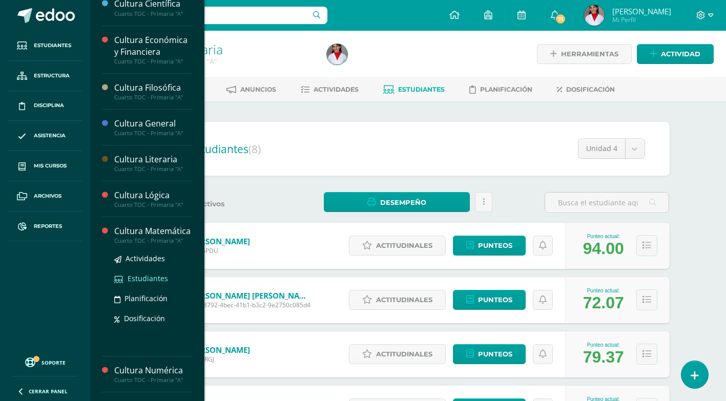
click at [150, 283] on span "Estudiantes" at bounding box center [147, 278] width 40 height 10
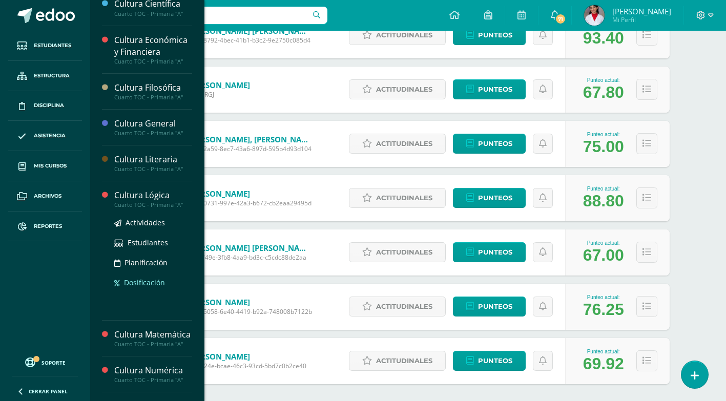
scroll to position [205, 0]
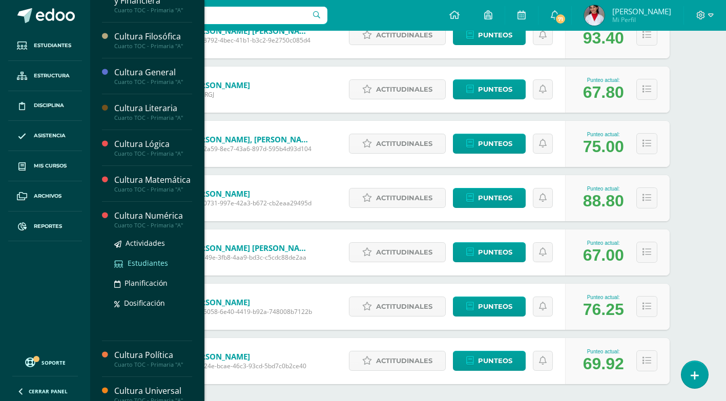
click at [141, 268] on span "Estudiantes" at bounding box center [147, 263] width 40 height 10
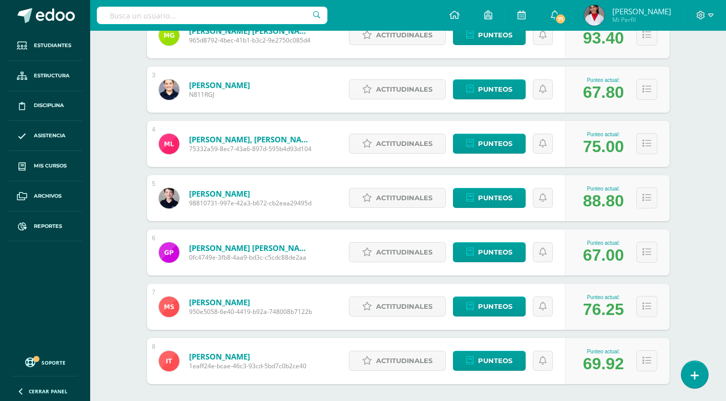
scroll to position [316, 0]
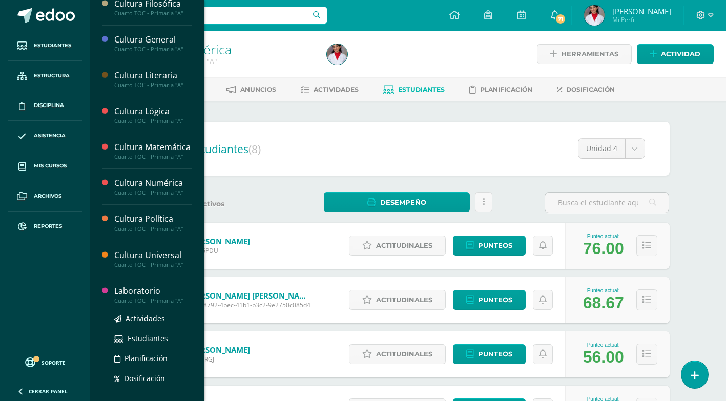
scroll to position [256, 0]
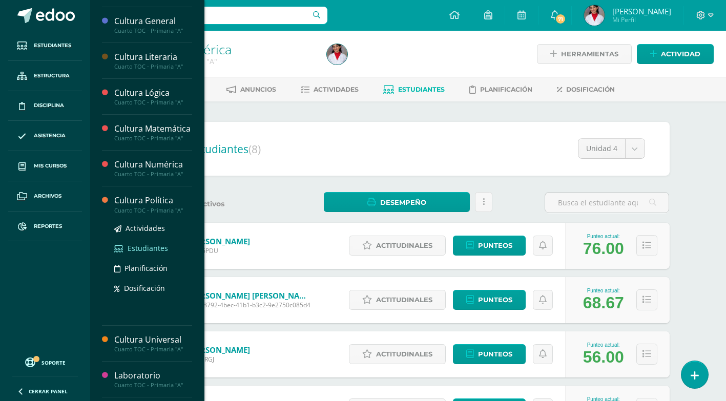
click at [153, 253] on span "Estudiantes" at bounding box center [147, 248] width 40 height 10
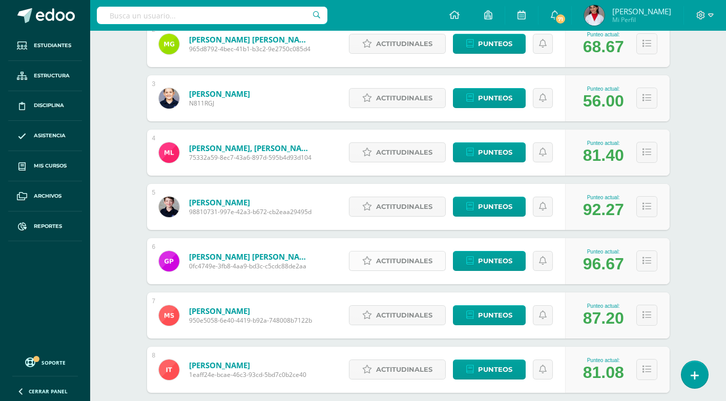
scroll to position [198, 0]
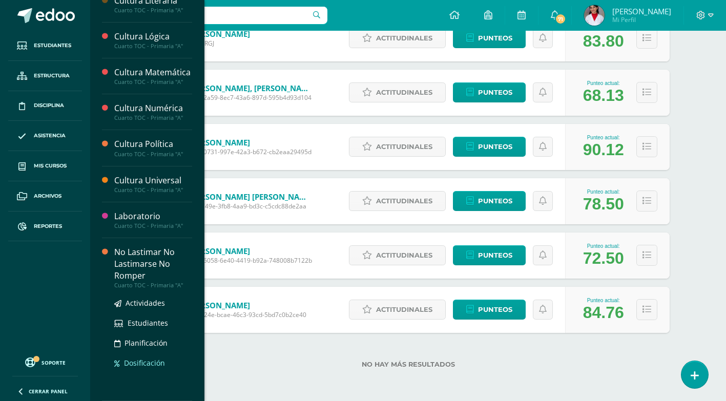
scroll to position [324, 0]
click at [147, 321] on span "Estudiantes" at bounding box center [147, 323] width 40 height 10
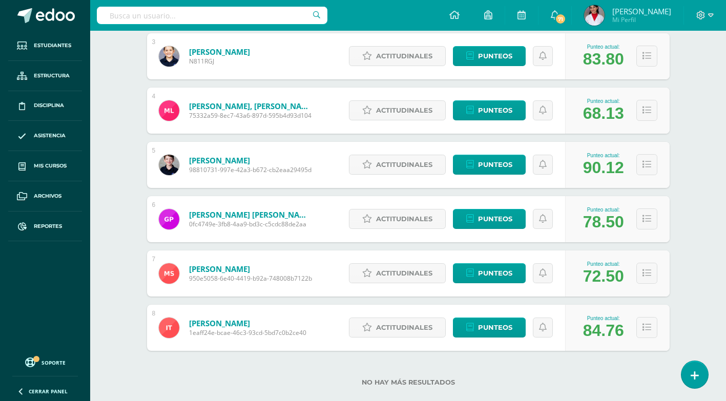
scroll to position [162, 0]
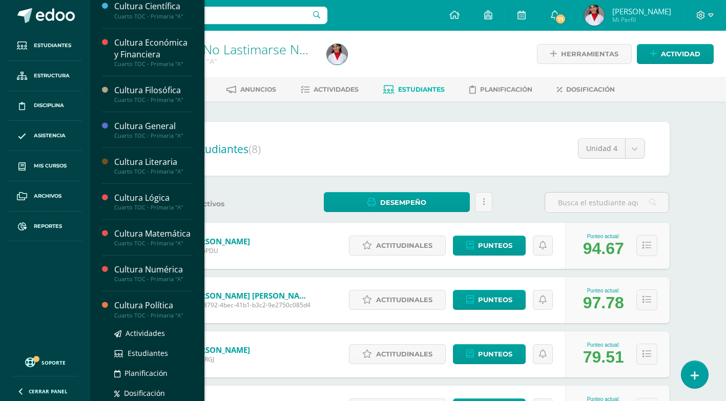
scroll to position [205, 0]
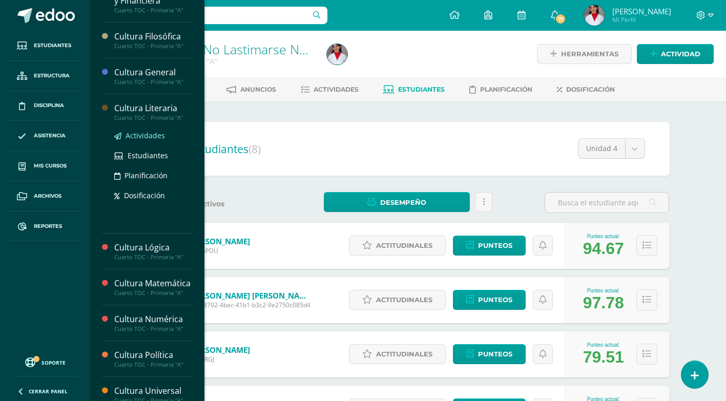
click at [151, 134] on span "Actividades" at bounding box center [144, 136] width 39 height 10
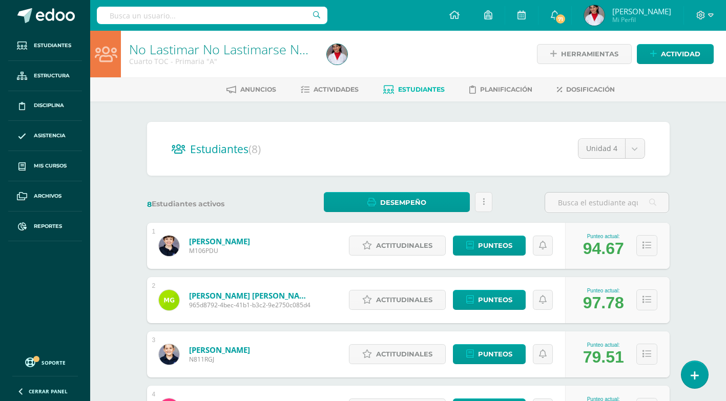
scroll to position [221, 0]
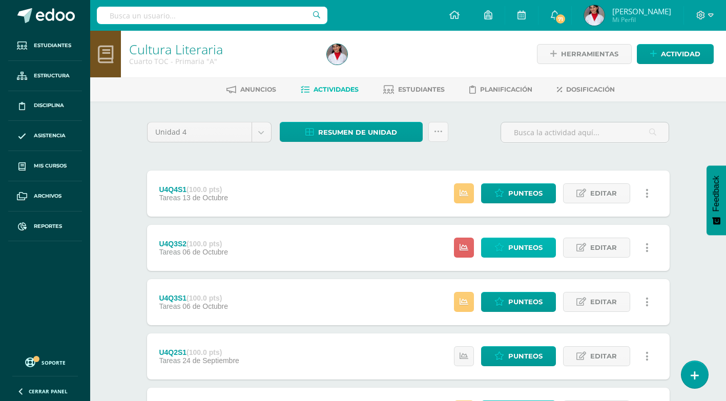
click at [506, 243] on link "Punteos" at bounding box center [518, 248] width 75 height 20
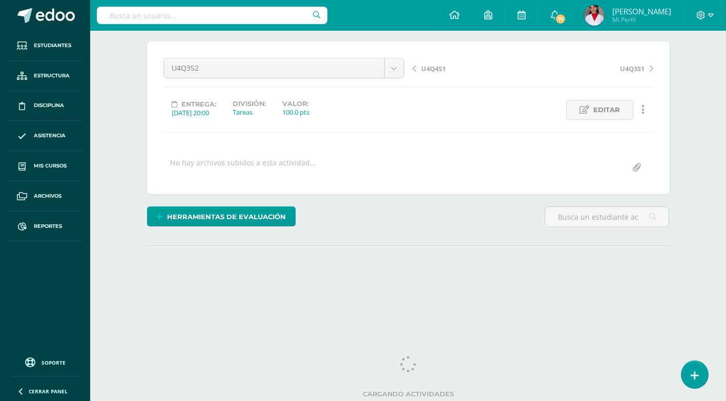
scroll to position [81, 0]
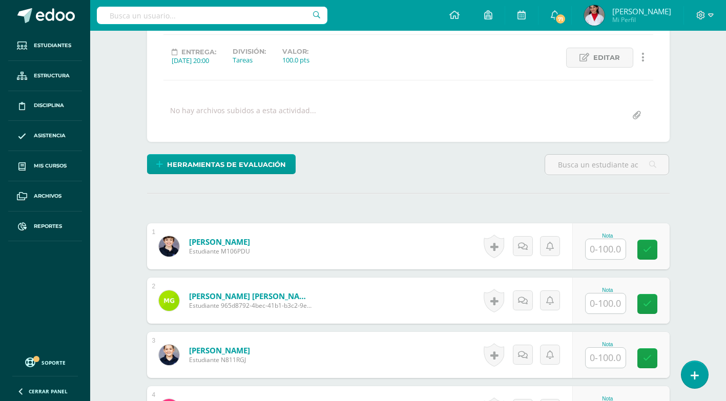
click at [596, 249] on input "text" at bounding box center [605, 249] width 40 height 20
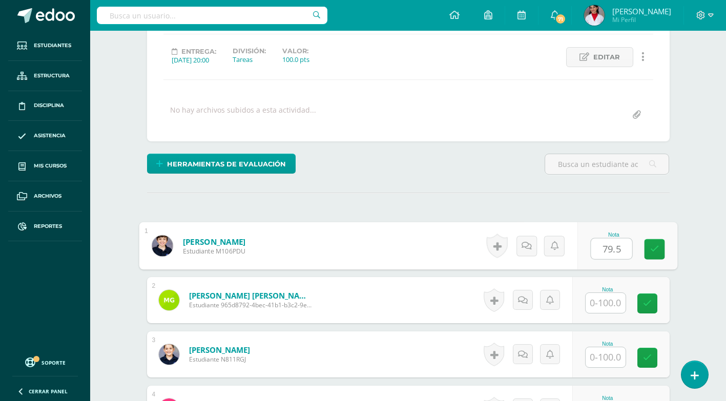
type input "79.5"
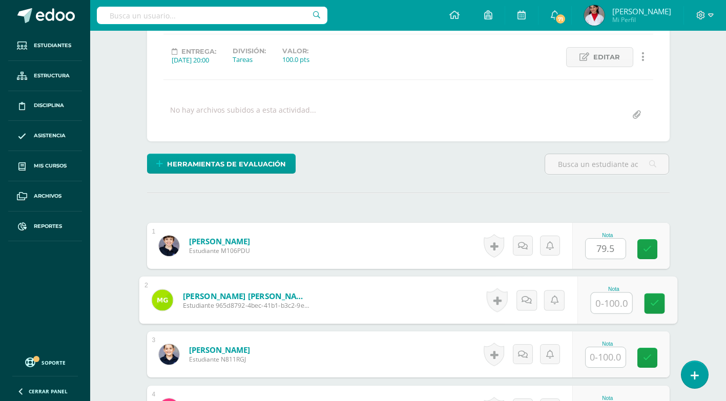
click at [603, 300] on input "text" at bounding box center [610, 303] width 41 height 20
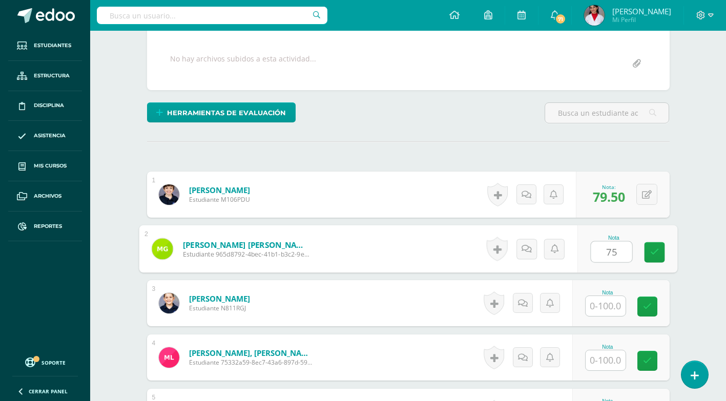
type input "75"
click at [609, 309] on input "text" at bounding box center [605, 306] width 40 height 20
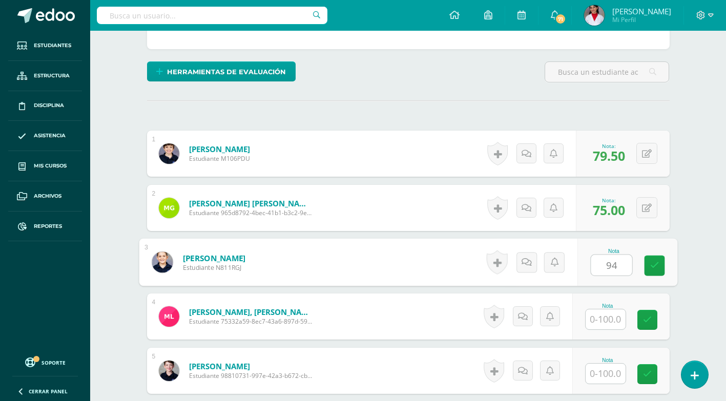
scroll to position [287, 0]
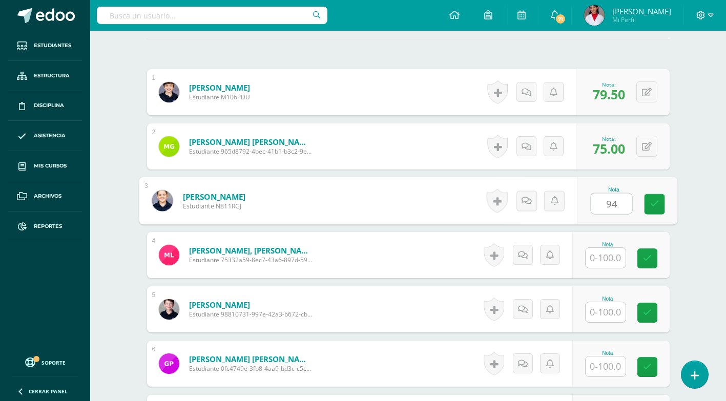
type input "94"
click at [596, 261] on input "text" at bounding box center [605, 258] width 40 height 20
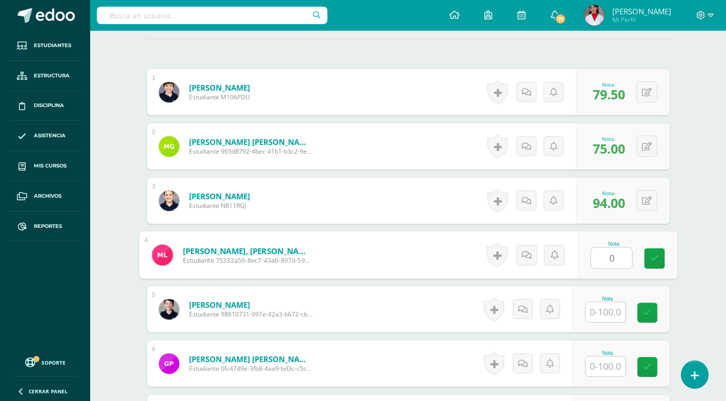
type input "0"
click at [620, 320] on input "text" at bounding box center [605, 312] width 40 height 20
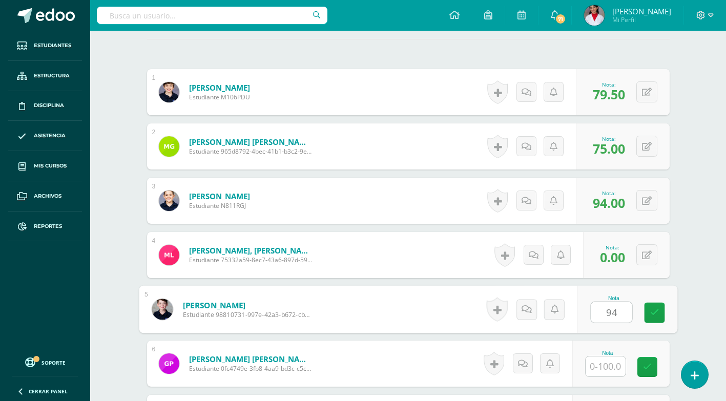
scroll to position [338, 0]
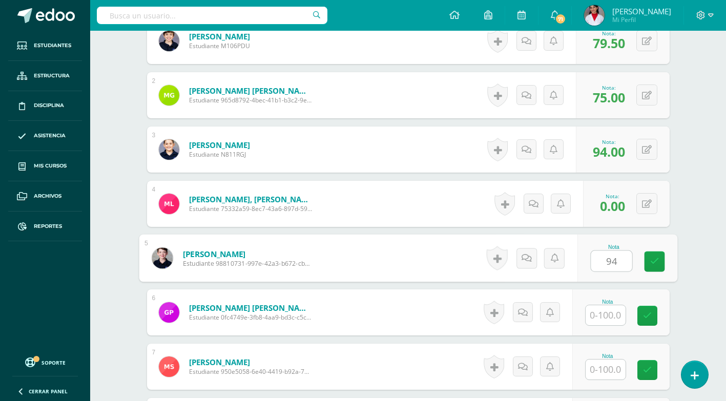
type input "94"
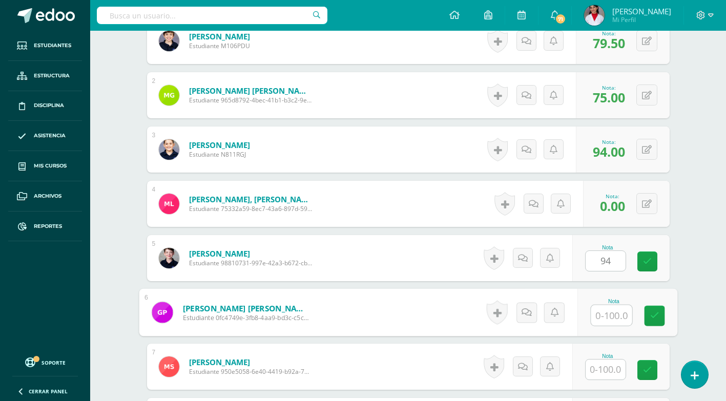
click at [601, 317] on input "text" at bounding box center [610, 315] width 41 height 20
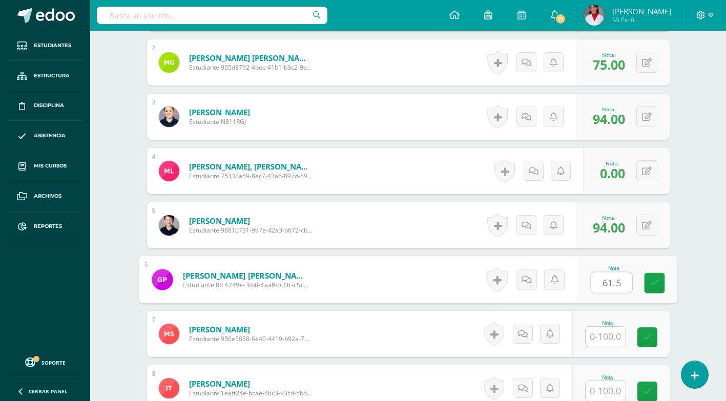
scroll to position [389, 0]
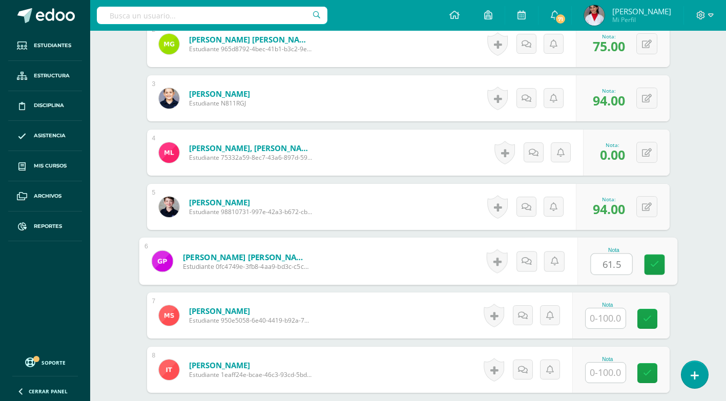
type input "61.5"
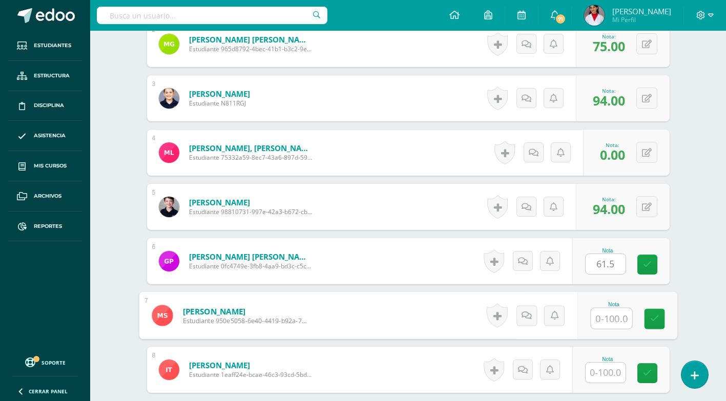
click at [599, 317] on input "text" at bounding box center [610, 318] width 41 height 20
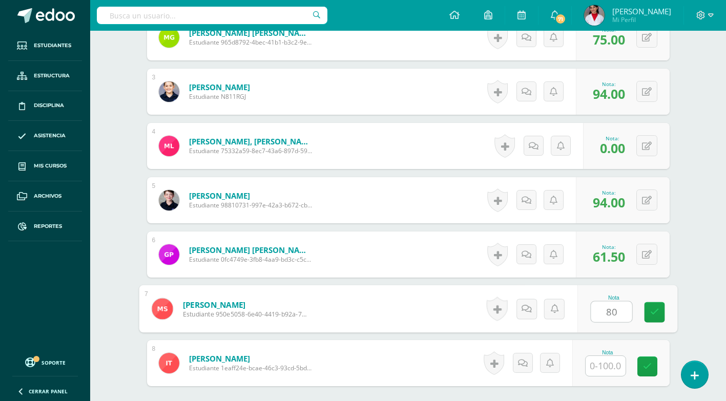
scroll to position [440, 0]
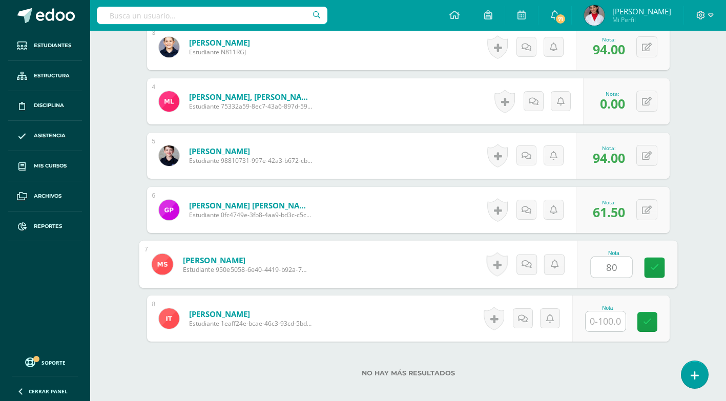
type input "80"
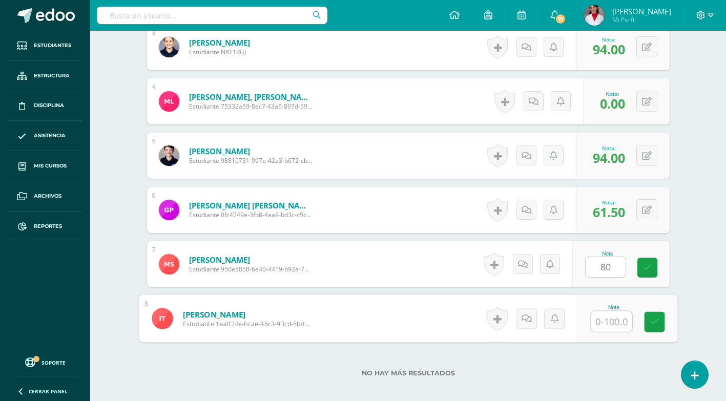
click at [602, 324] on input "text" at bounding box center [610, 321] width 41 height 20
type input "68"
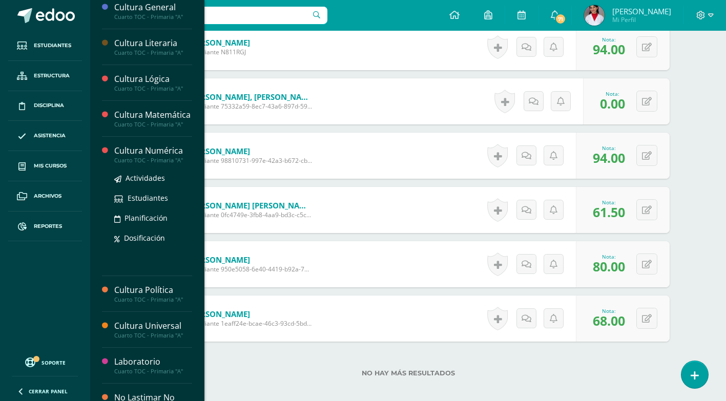
scroll to position [222, 0]
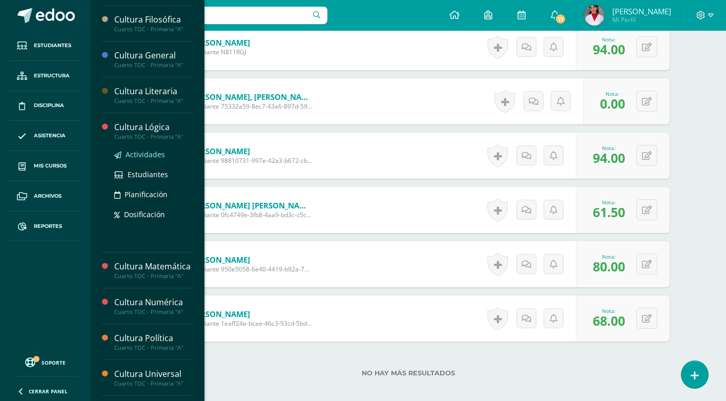
click at [143, 153] on span "Actividades" at bounding box center [144, 155] width 39 height 10
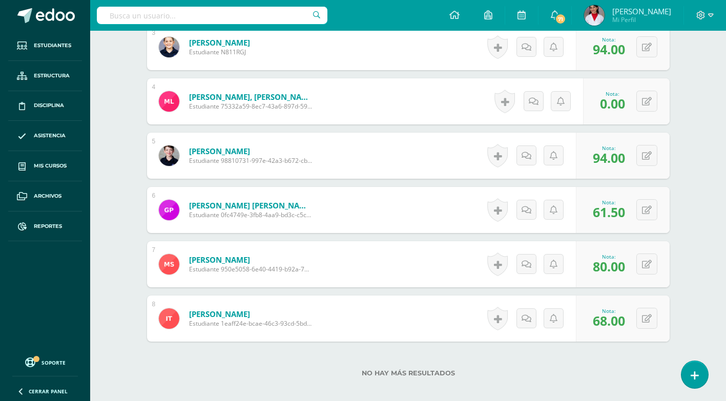
scroll to position [221, 0]
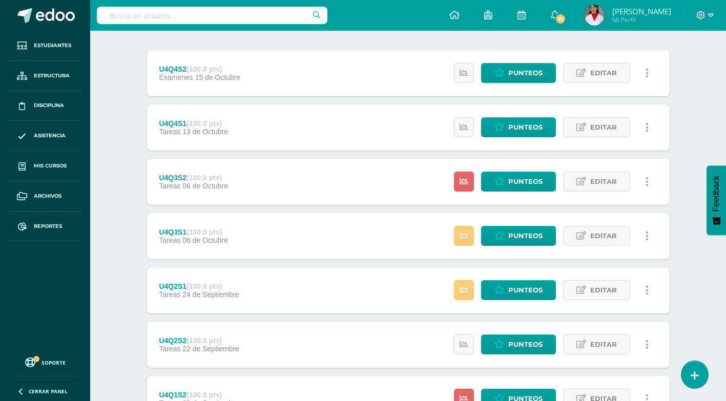
scroll to position [56, 0]
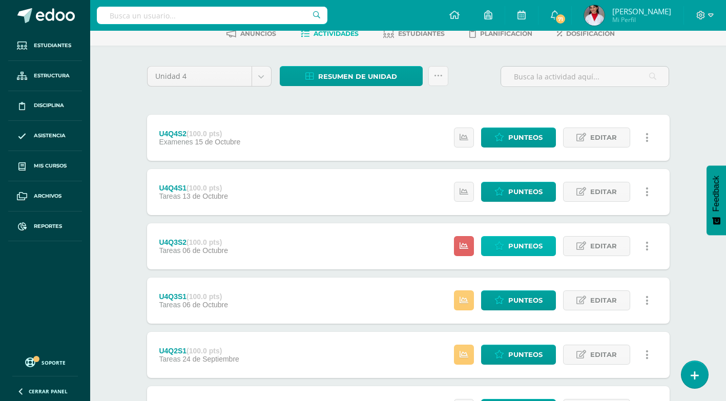
click at [506, 247] on link "Punteos" at bounding box center [518, 246] width 75 height 20
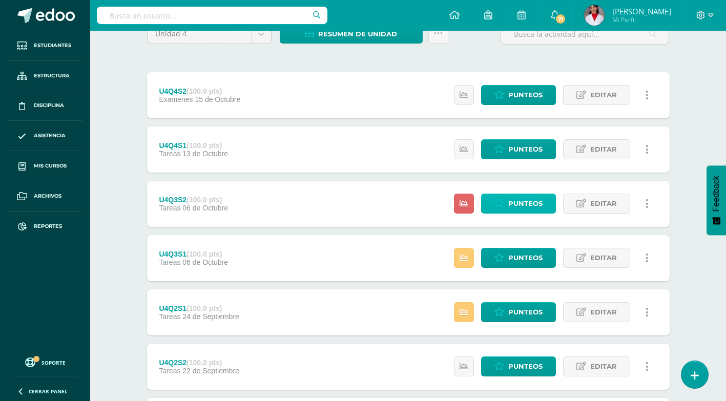
scroll to position [11, 0]
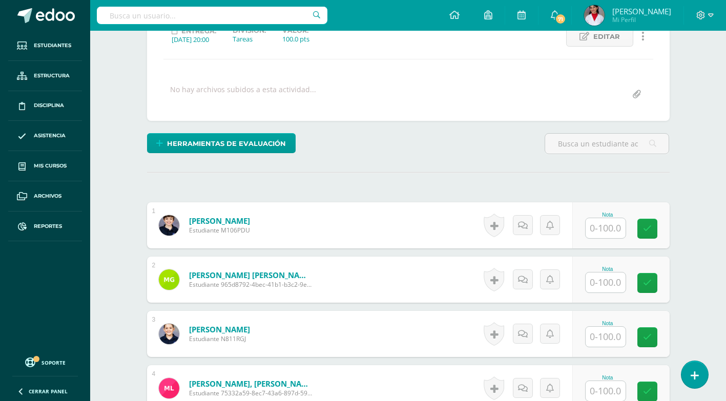
scroll to position [154, 0]
click at [613, 232] on input "text" at bounding box center [605, 228] width 40 height 20
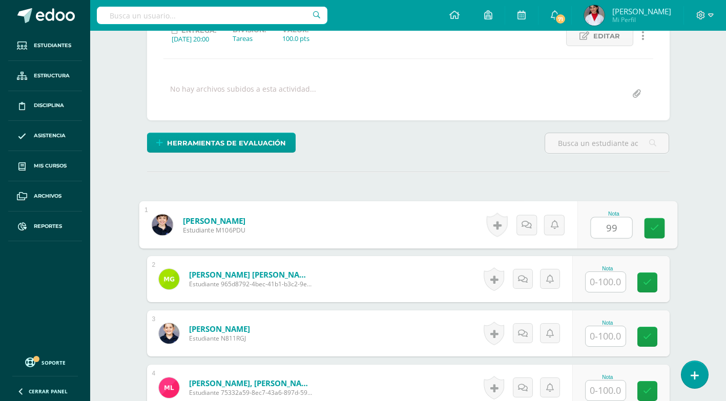
type input "99"
click at [616, 272] on input "text" at bounding box center [605, 282] width 40 height 20
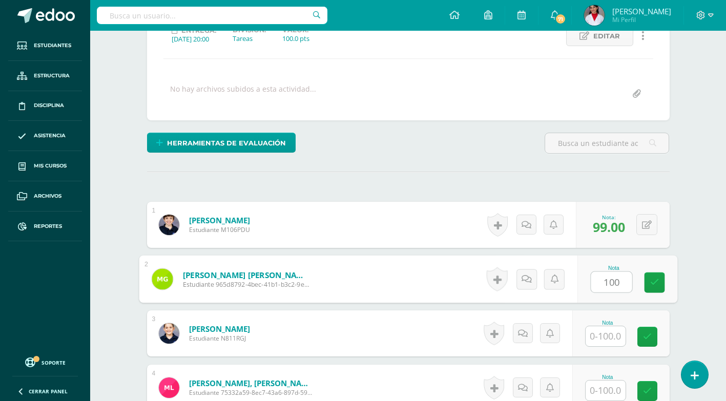
type input "100"
click at [605, 326] on input "text" at bounding box center [605, 336] width 40 height 20
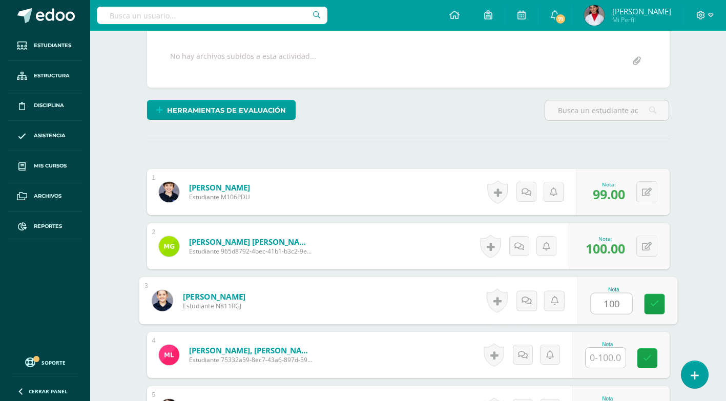
scroll to position [205, 0]
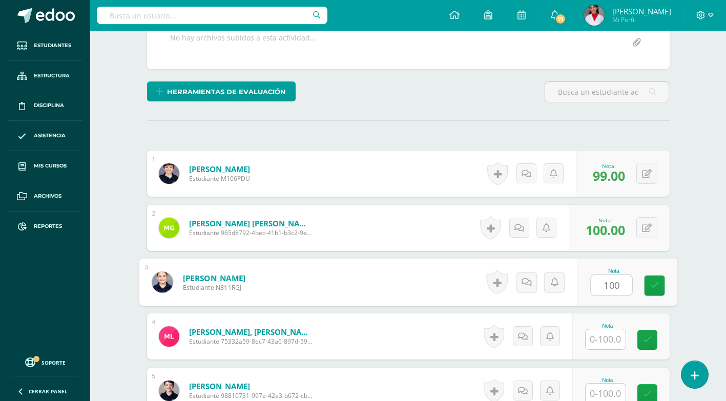
type input "100"
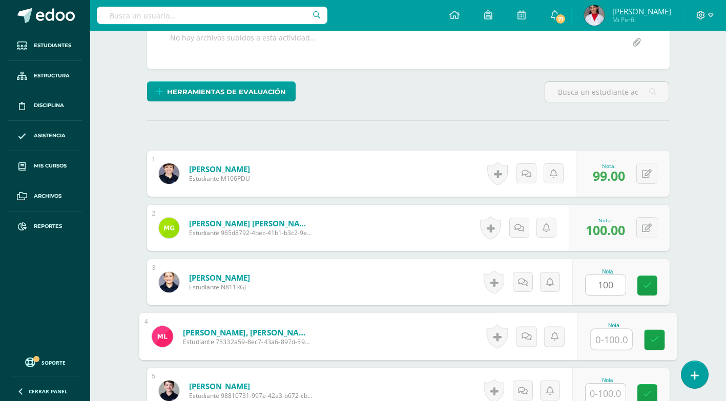
drag, startPoint x: 601, startPoint y: 337, endPoint x: 601, endPoint y: 327, distance: 9.7
click at [601, 336] on input "text" at bounding box center [610, 339] width 41 height 20
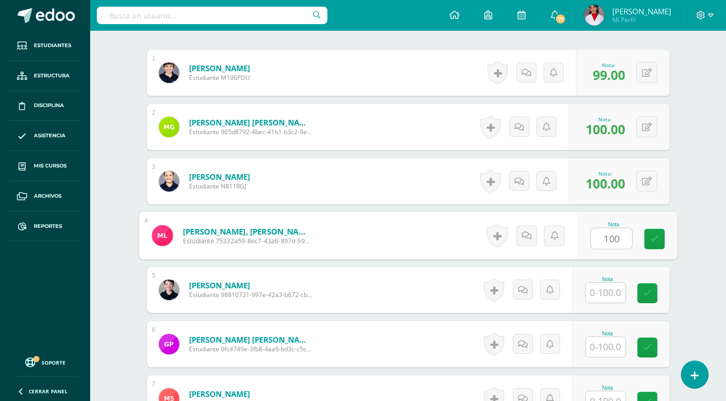
scroll to position [308, 0]
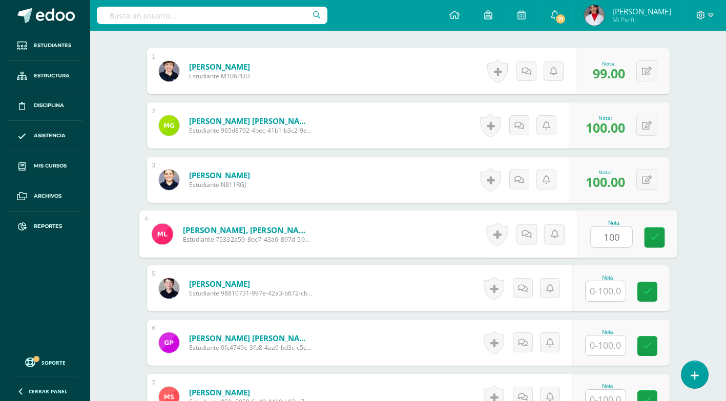
type input "100"
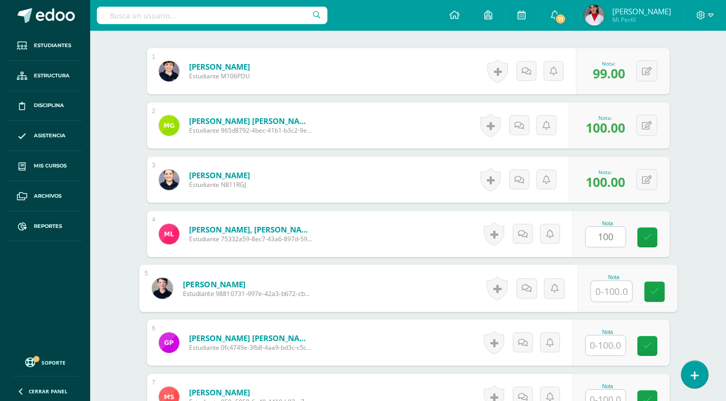
click at [606, 291] on input "text" at bounding box center [610, 291] width 41 height 20
type input "4"
type input "100"
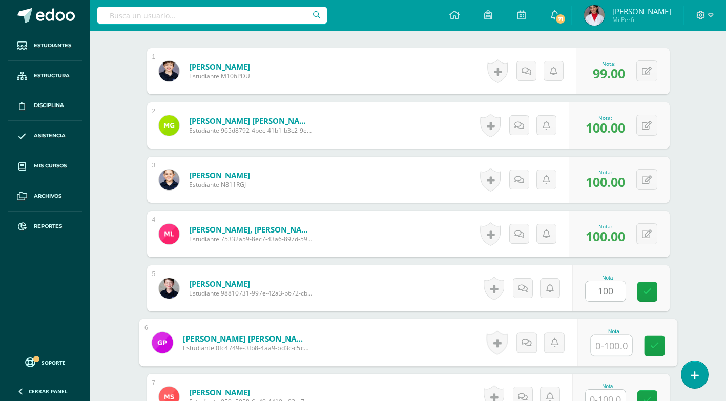
click at [605, 341] on input "text" at bounding box center [610, 345] width 41 height 20
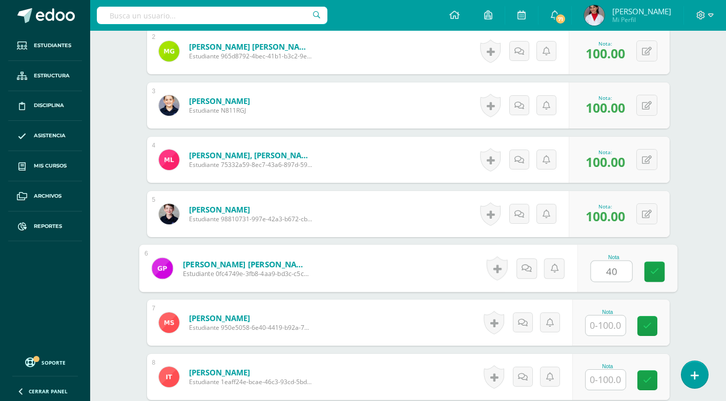
scroll to position [410, 0]
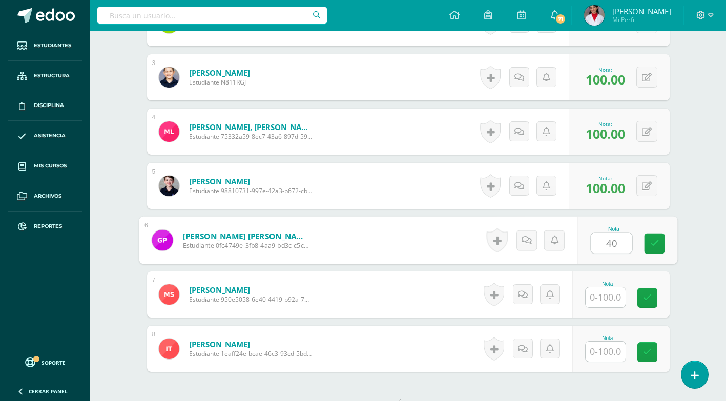
type input "40"
click at [602, 296] on input "text" at bounding box center [605, 297] width 40 height 20
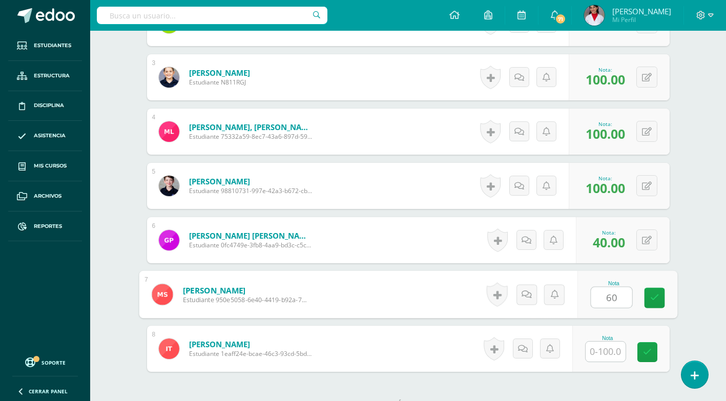
type input "60"
drag, startPoint x: 612, startPoint y: 354, endPoint x: 615, endPoint y: 344, distance: 10.4
click at [612, 353] on input "text" at bounding box center [605, 352] width 40 height 20
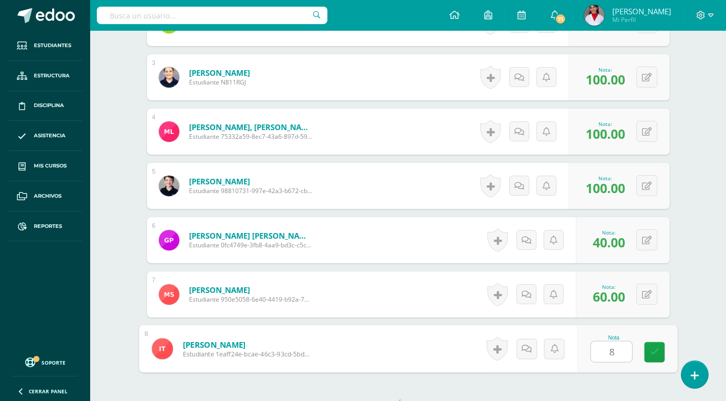
type input "80"
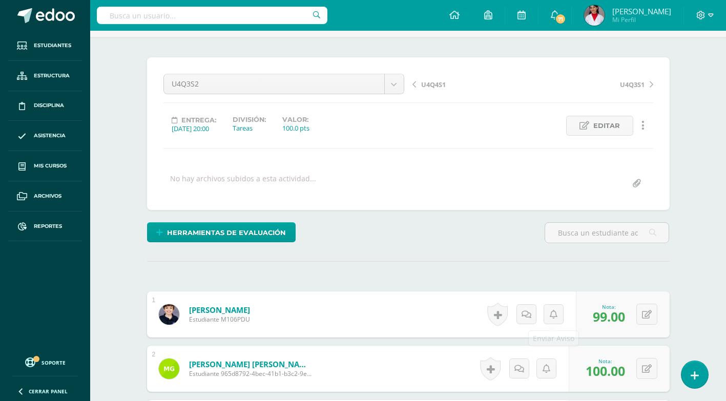
scroll to position [0, 0]
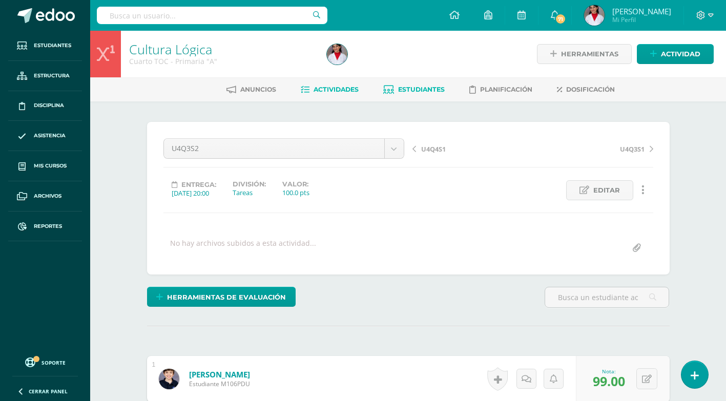
click at [423, 92] on span "Estudiantes" at bounding box center [421, 90] width 47 height 8
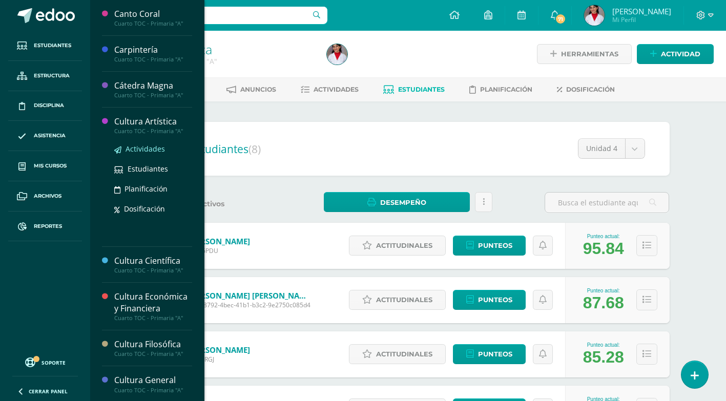
click at [148, 150] on span "Actividades" at bounding box center [144, 149] width 39 height 10
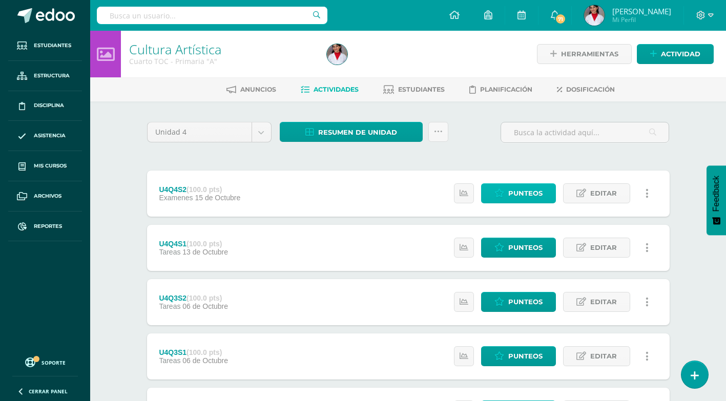
click at [499, 196] on icon at bounding box center [499, 193] width 10 height 9
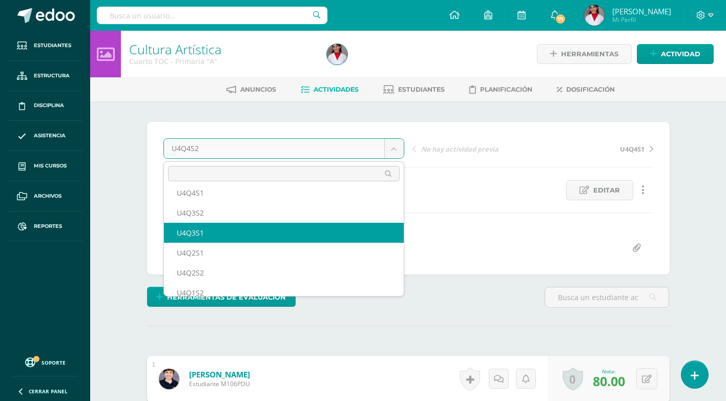
scroll to position [37, 0]
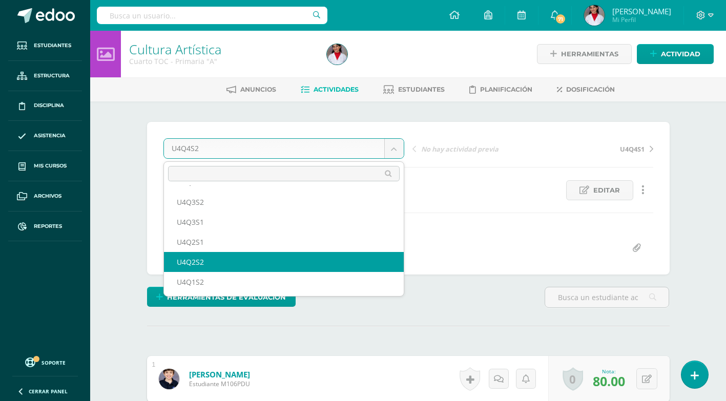
select select "/dashboard/teacher/grade-activity/155442/"
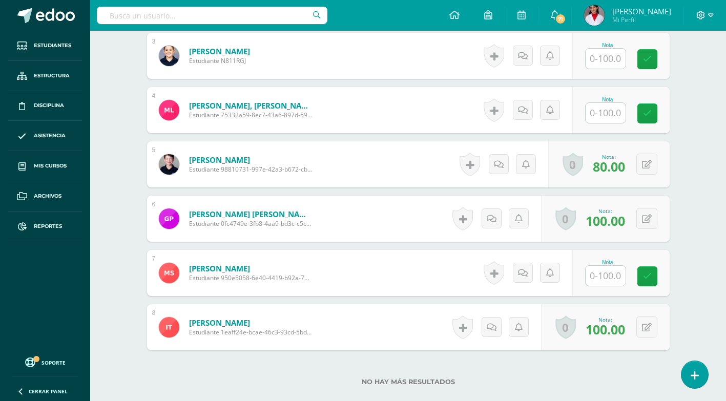
scroll to position [432, 0]
click at [598, 276] on input "text" at bounding box center [605, 275] width 40 height 20
type input "60"
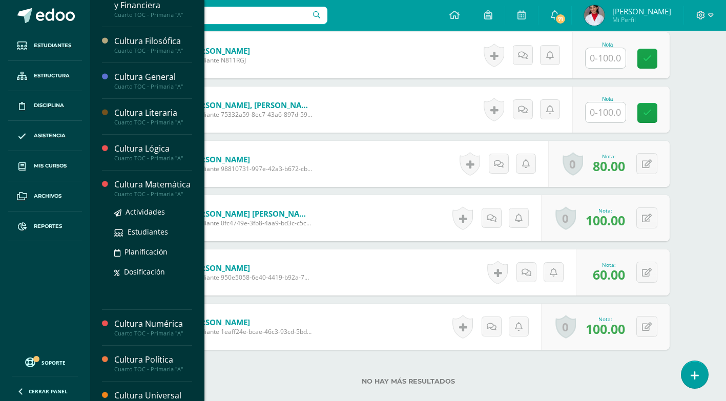
scroll to position [205, 0]
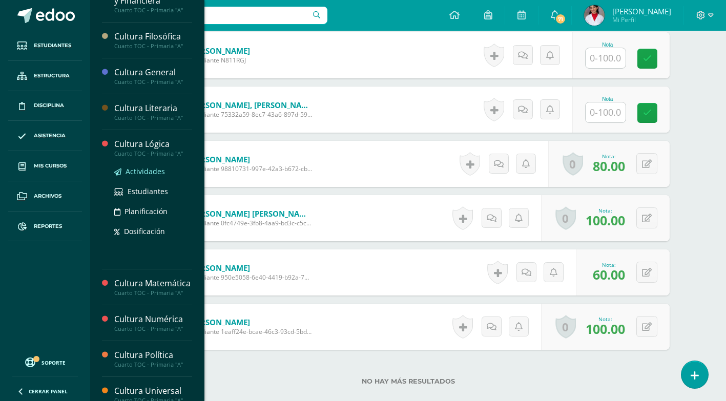
click at [143, 168] on span "Actividades" at bounding box center [144, 171] width 39 height 10
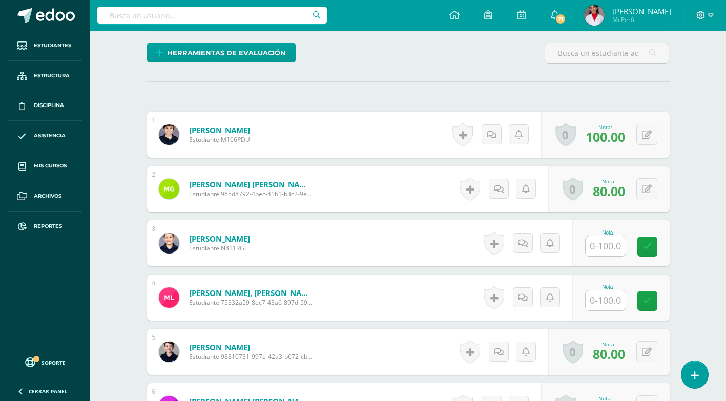
scroll to position [176, 0]
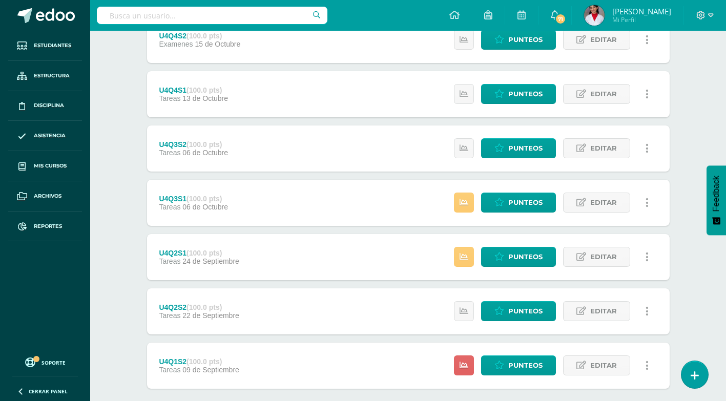
scroll to position [209, 0]
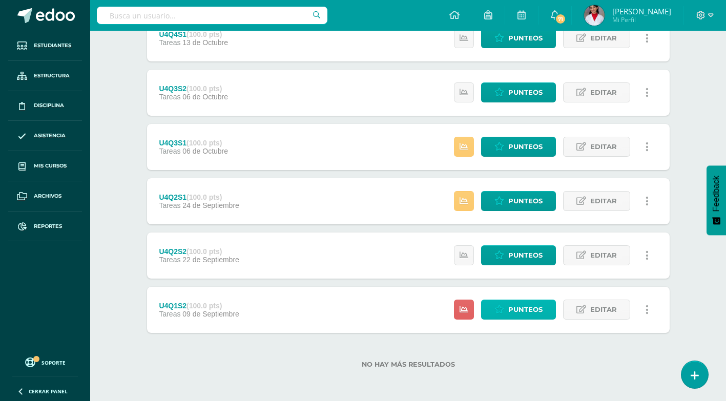
click at [485, 305] on link "Punteos" at bounding box center [518, 310] width 75 height 20
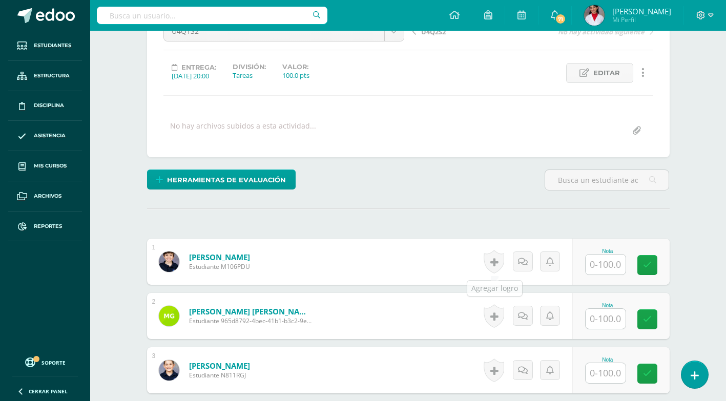
scroll to position [118, 0]
click at [602, 268] on input "text" at bounding box center [605, 264] width 40 height 20
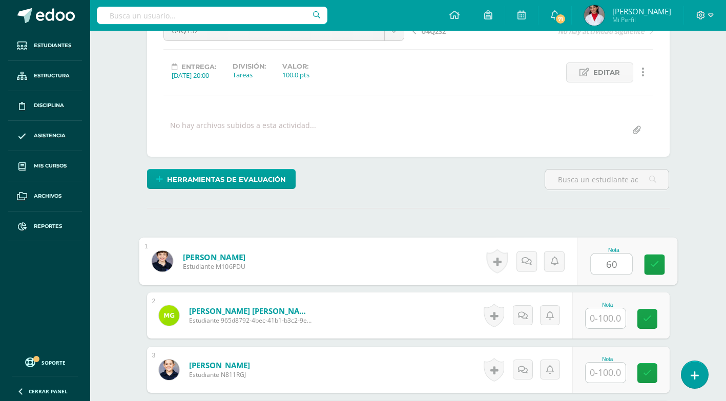
type input "60"
drag, startPoint x: 600, startPoint y: 309, endPoint x: 598, endPoint y: 300, distance: 9.4
click at [601, 309] on input "text" at bounding box center [605, 318] width 40 height 20
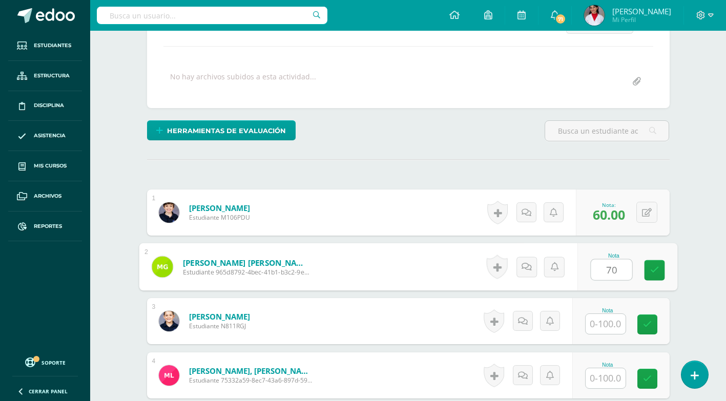
scroll to position [271, 0]
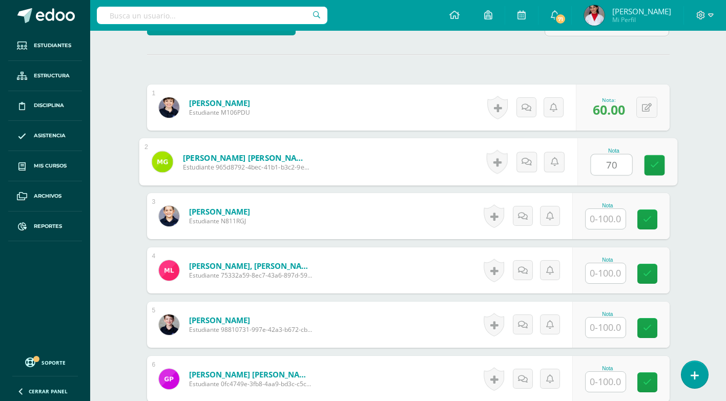
type input "70"
click at [607, 219] on input "text" at bounding box center [605, 219] width 40 height 20
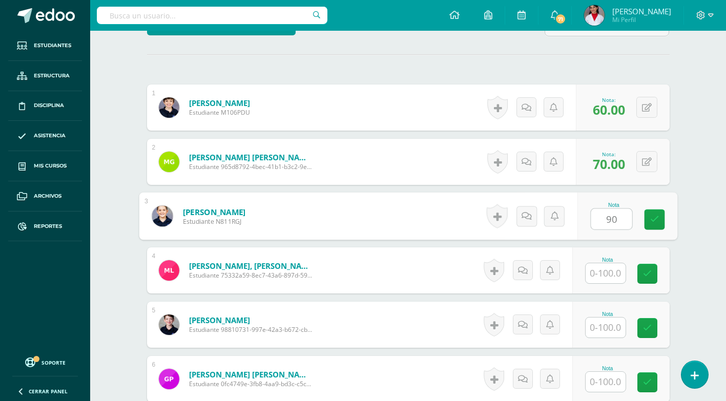
type input "90"
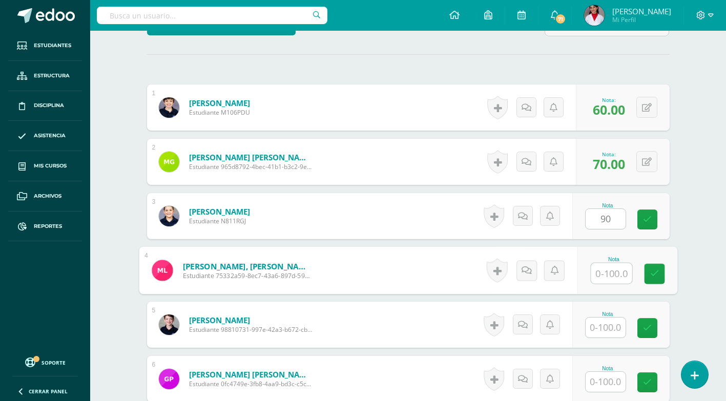
click at [607, 272] on input "text" at bounding box center [610, 273] width 41 height 20
type input "40"
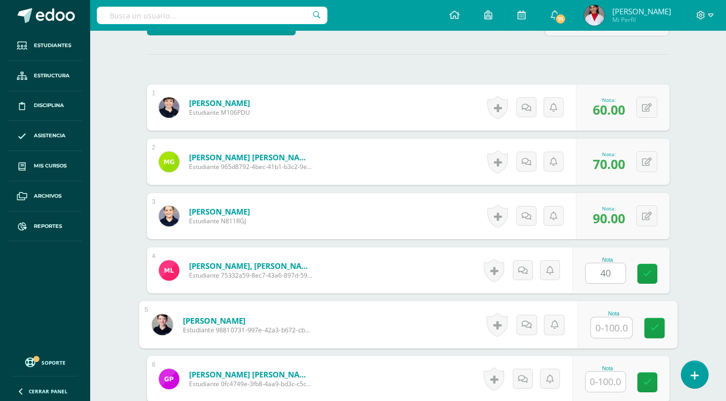
click at [598, 324] on input "text" at bounding box center [610, 327] width 41 height 20
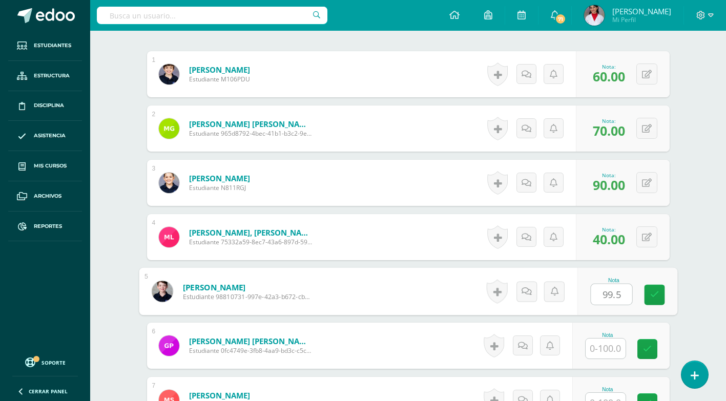
scroll to position [374, 0]
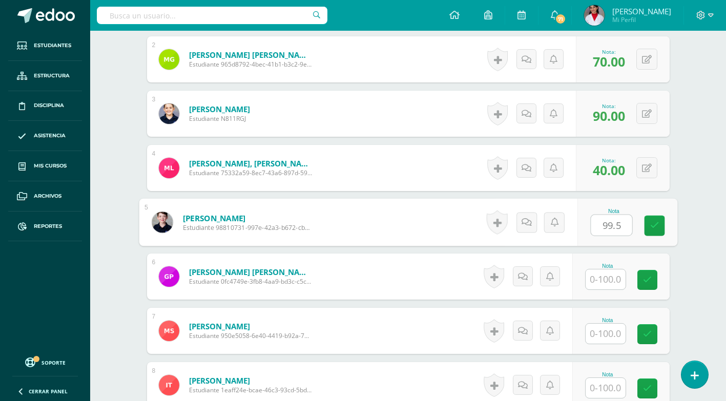
type input "99.5"
click at [607, 280] on input "text" at bounding box center [605, 279] width 40 height 20
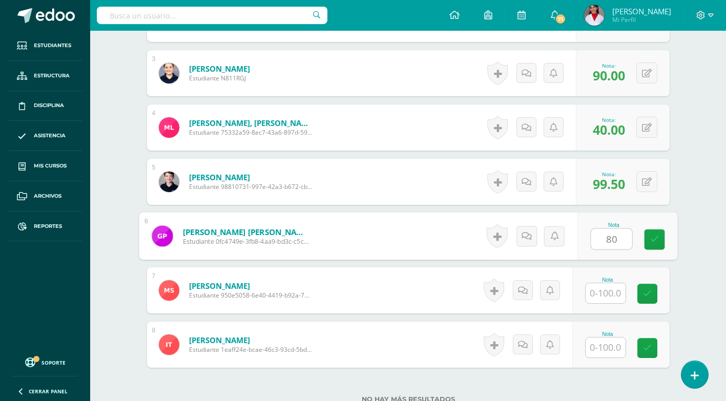
scroll to position [476, 0]
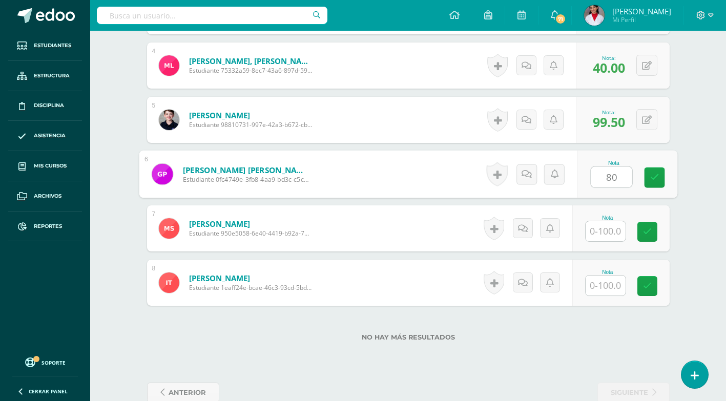
type input "80"
click at [600, 229] on input "text" at bounding box center [605, 231] width 40 height 20
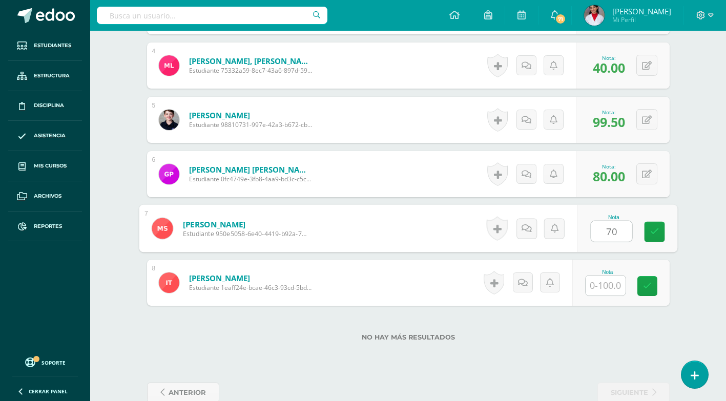
type input "70"
click at [608, 279] on input "text" at bounding box center [605, 285] width 40 height 20
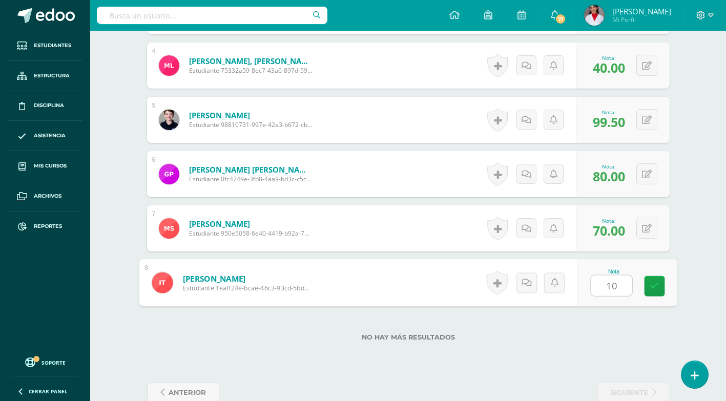
type input "100"
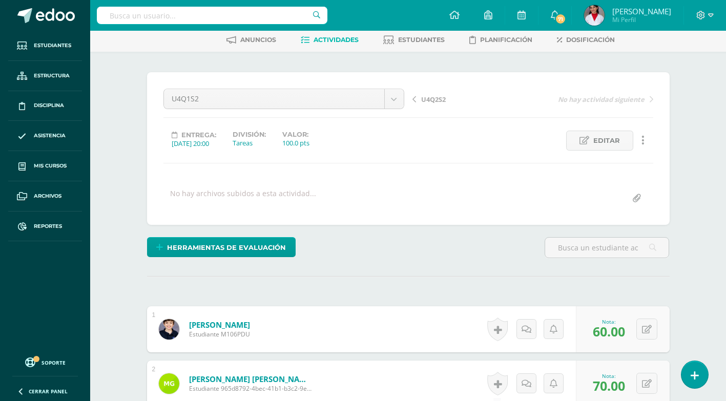
scroll to position [15, 0]
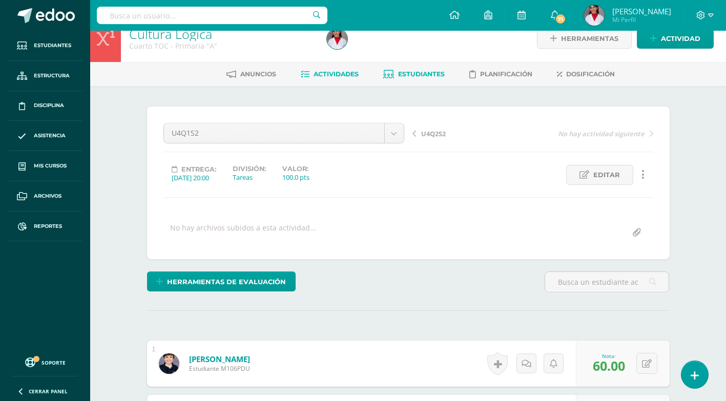
click at [415, 77] on span "Estudiantes" at bounding box center [421, 74] width 47 height 8
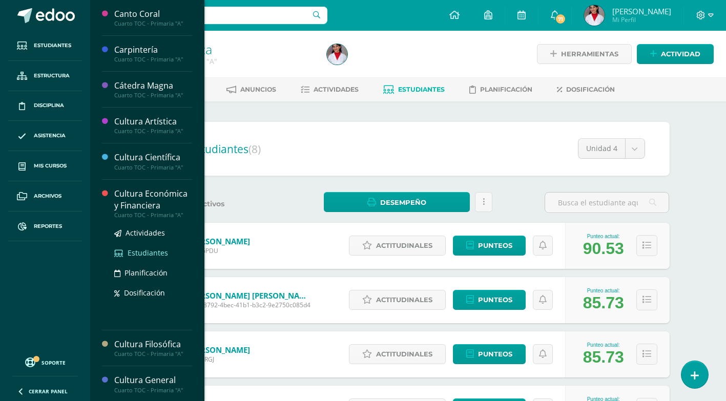
click at [145, 248] on span "Estudiantes" at bounding box center [147, 253] width 40 height 10
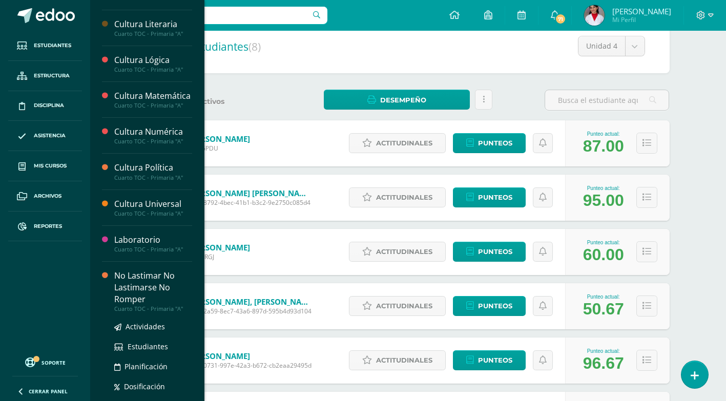
scroll to position [307, 0]
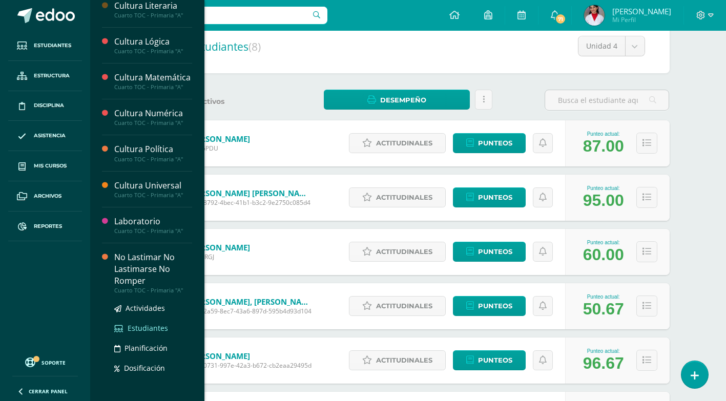
click at [140, 333] on span "Estudiantes" at bounding box center [147, 328] width 40 height 10
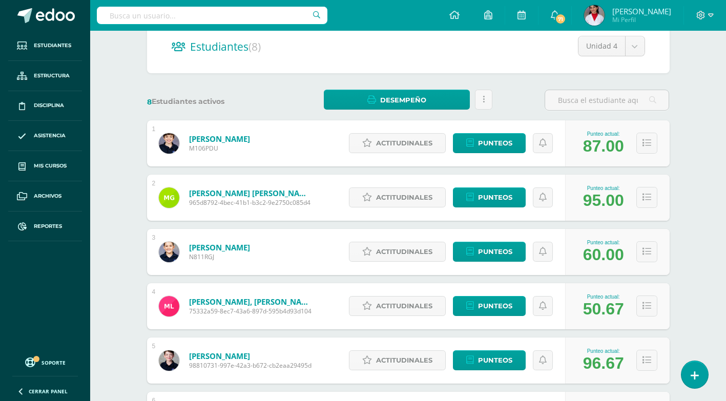
scroll to position [221, 0]
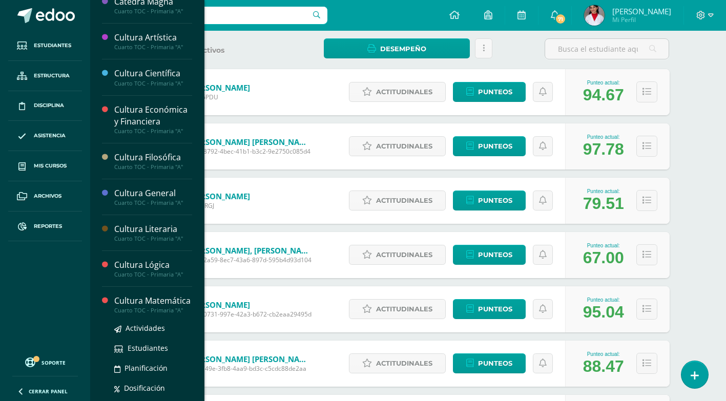
scroll to position [102, 0]
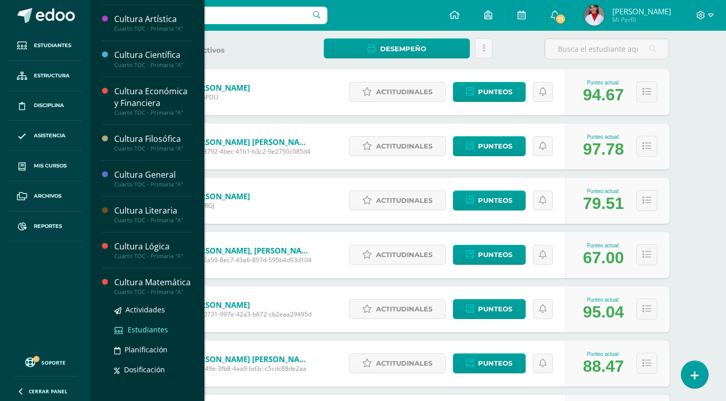
click at [145, 334] on span "Estudiantes" at bounding box center [147, 330] width 40 height 10
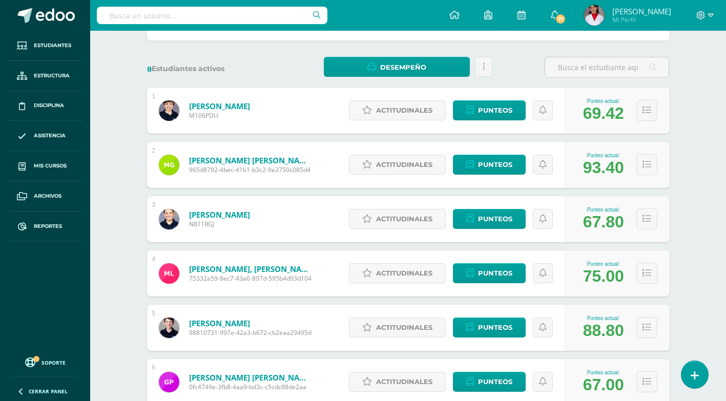
scroll to position [154, 0]
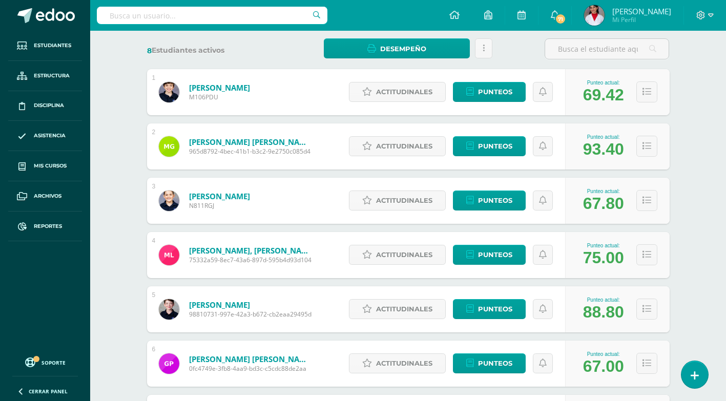
drag, startPoint x: 617, startPoint y: 260, endPoint x: 556, endPoint y: 261, distance: 61.5
click at [556, 261] on div "4 [PERSON_NAME], [PERSON_NAME] 75332a59-8ec7-43a6-897d-595b4d93d104 Punteo actu…" at bounding box center [408, 255] width 522 height 46
click at [291, 264] on span "75332a59-8ec7-43a6-897d-595b4d93d104" at bounding box center [250, 260] width 123 height 9
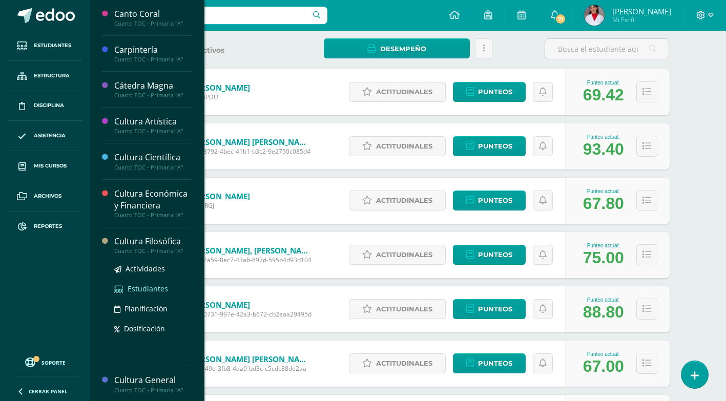
click at [142, 284] on span "Estudiantes" at bounding box center [147, 289] width 40 height 10
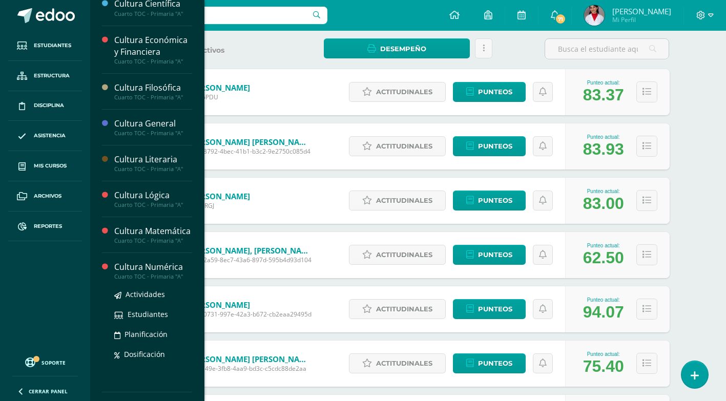
scroll to position [205, 0]
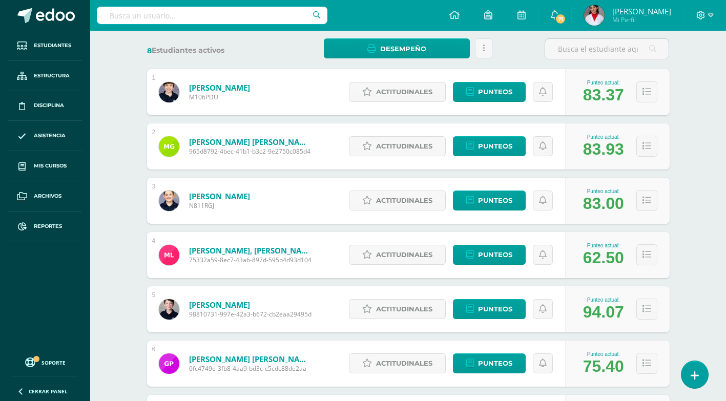
click at [263, 212] on div "[PERSON_NAME] N811RGJ" at bounding box center [205, 201] width 116 height 46
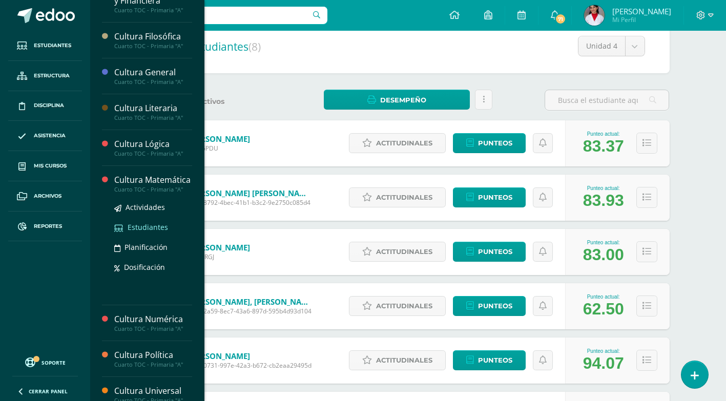
click at [138, 232] on span "Estudiantes" at bounding box center [147, 227] width 40 height 10
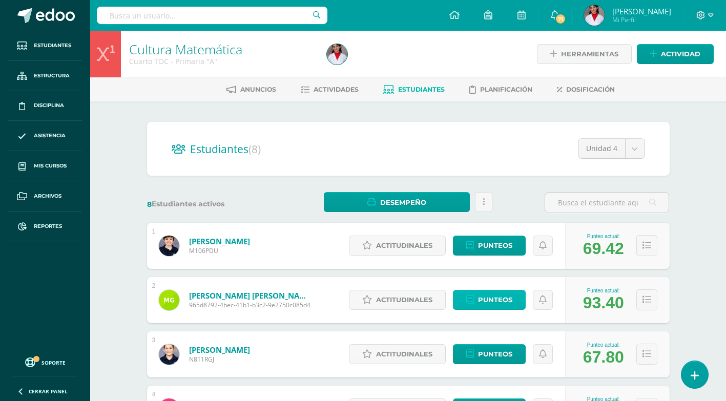
click at [489, 303] on span "Punteos" at bounding box center [495, 299] width 34 height 19
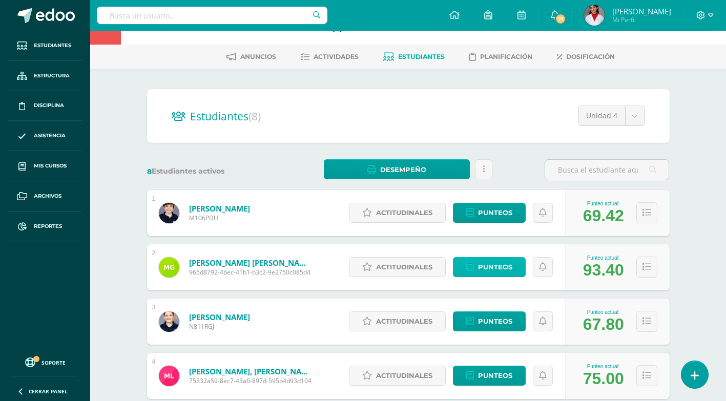
scroll to position [51, 0]
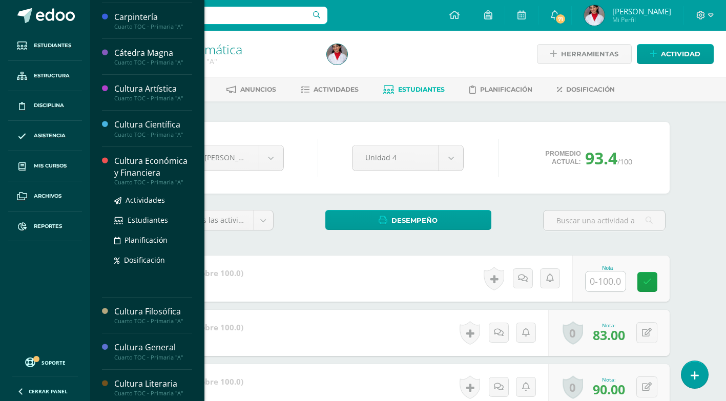
scroll to position [51, 0]
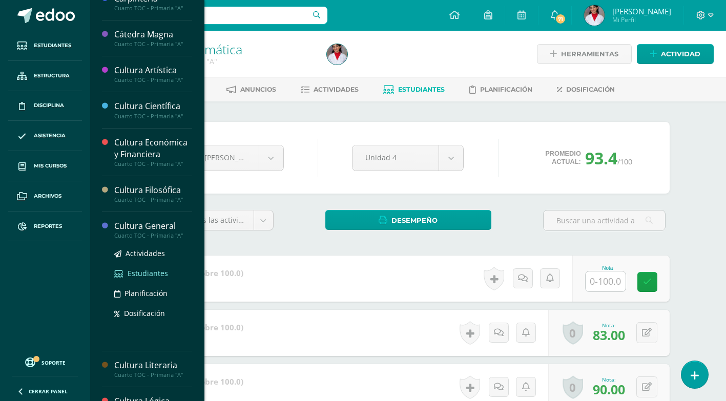
click at [144, 269] on span "Estudiantes" at bounding box center [147, 273] width 40 height 10
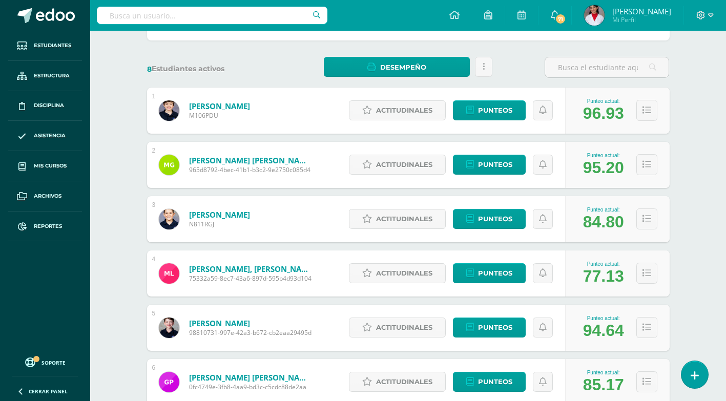
scroll to position [154, 0]
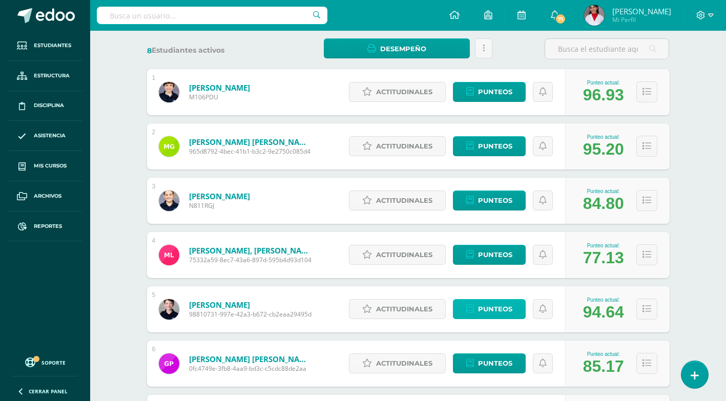
click at [474, 308] on link "Punteos" at bounding box center [489, 309] width 73 height 20
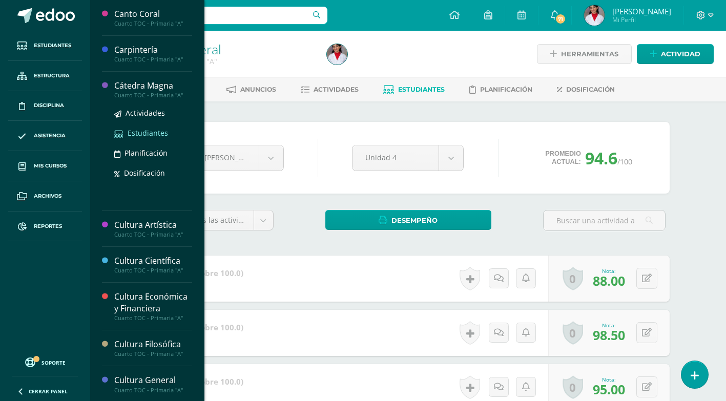
click at [146, 129] on span "Estudiantes" at bounding box center [147, 133] width 40 height 10
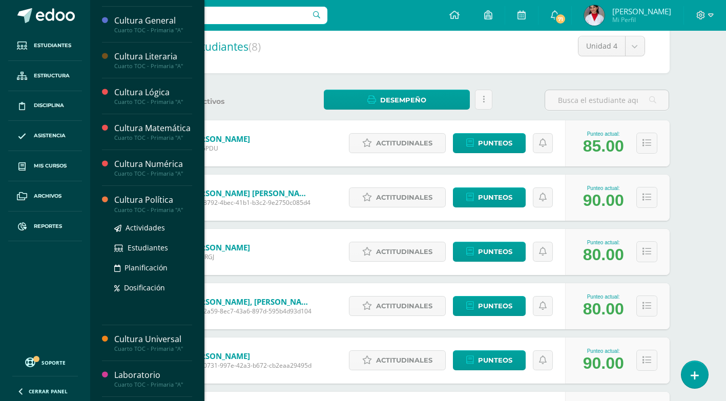
scroll to position [167, 0]
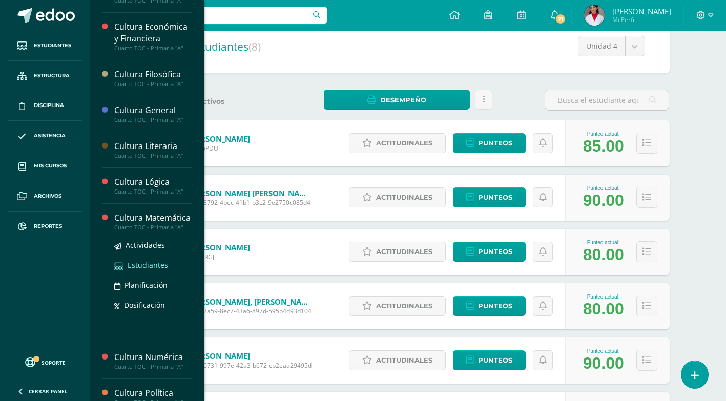
click at [136, 270] on span "Estudiantes" at bounding box center [147, 265] width 40 height 10
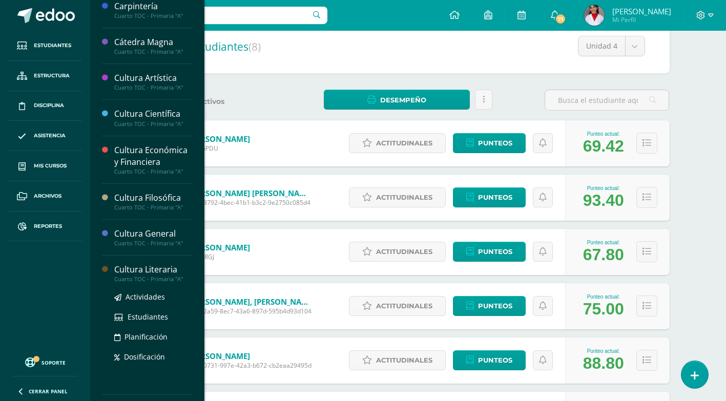
scroll to position [102, 0]
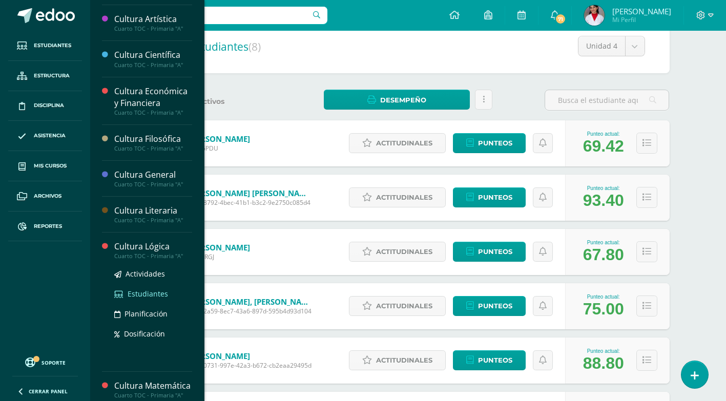
click at [150, 292] on span "Estudiantes" at bounding box center [147, 294] width 40 height 10
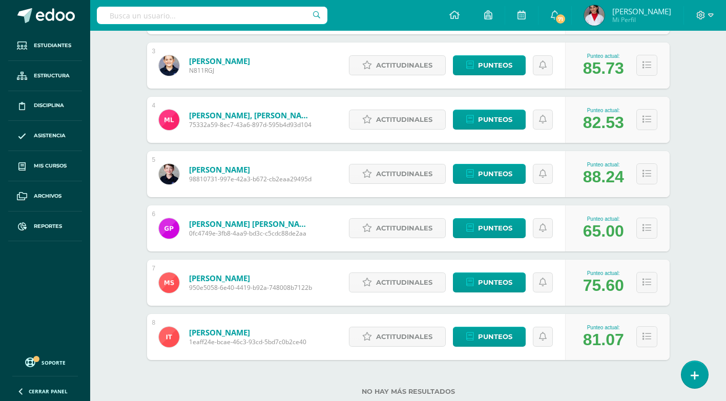
scroll to position [307, 0]
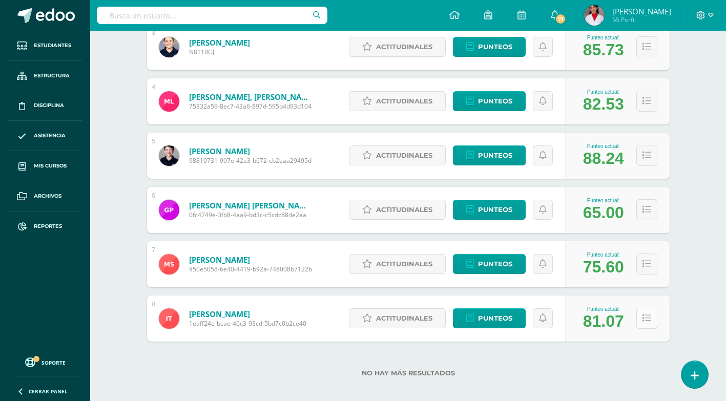
click at [653, 318] on button at bounding box center [646, 318] width 21 height 21
click at [645, 321] on icon at bounding box center [646, 318] width 9 height 9
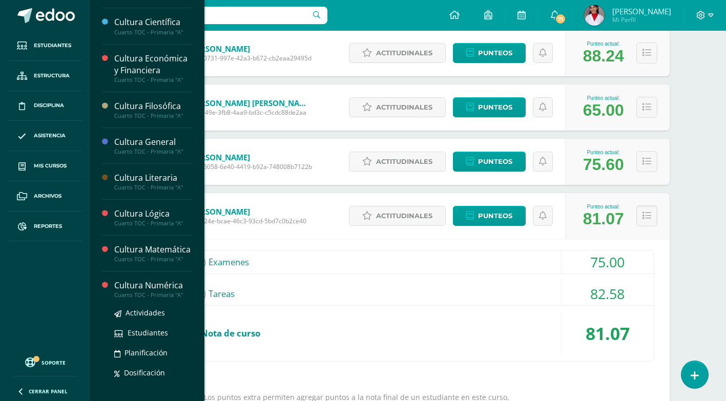
scroll to position [154, 0]
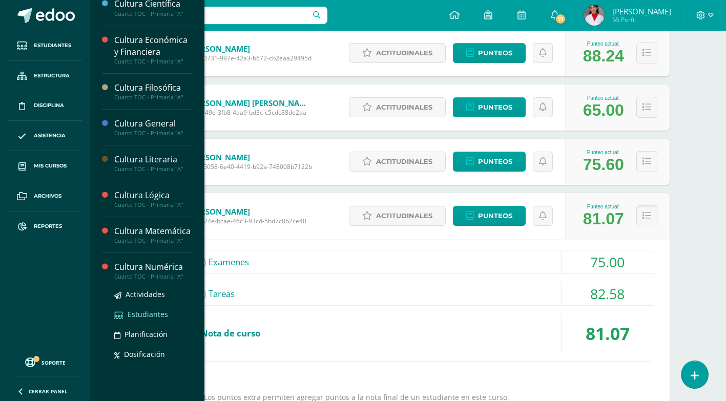
click at [146, 319] on span "Estudiantes" at bounding box center [147, 314] width 40 height 10
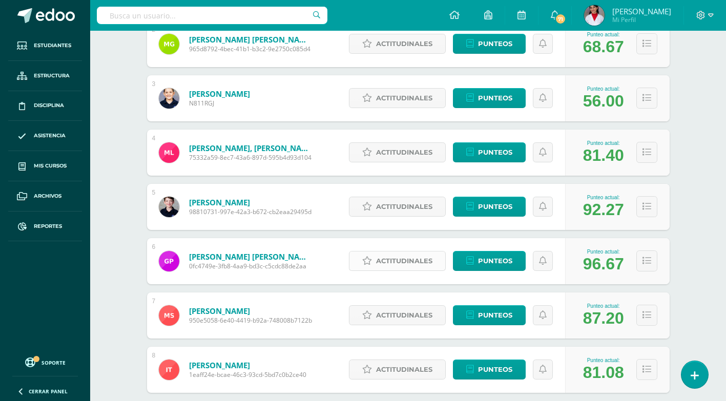
scroll to position [307, 0]
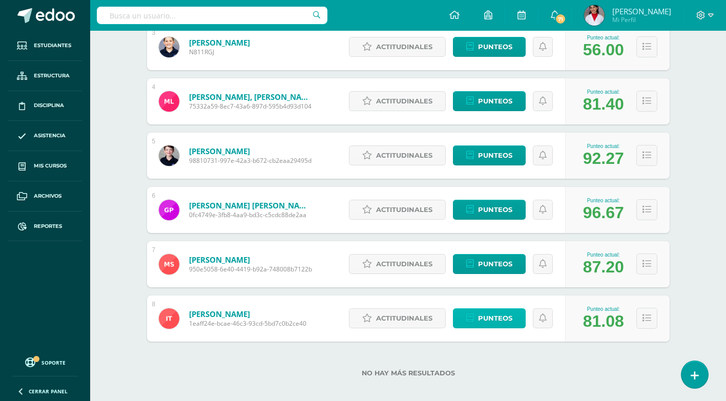
click at [472, 325] on link "Punteos" at bounding box center [489, 318] width 73 height 20
click at [493, 316] on span "Punteos" at bounding box center [495, 318] width 34 height 19
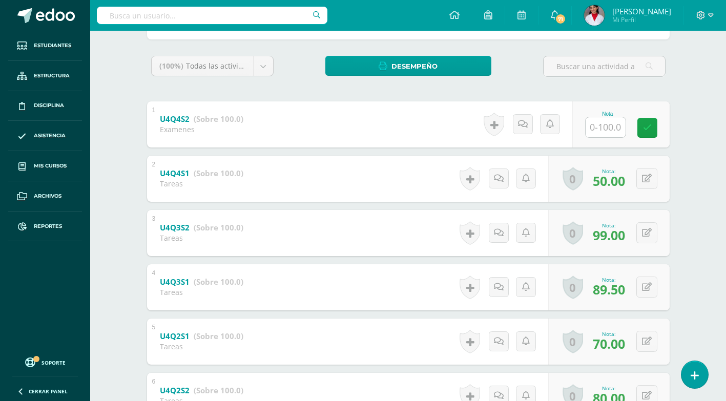
scroll to position [154, 0]
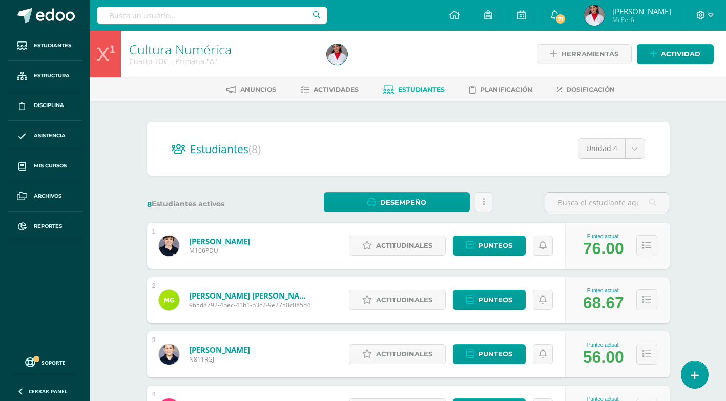
drag, startPoint x: 628, startPoint y: 253, endPoint x: 604, endPoint y: 253, distance: 23.6
click at [604, 253] on div "Punteo actual: 76.00" at bounding box center [603, 245] width 51 height 25
click at [512, 250] on span "Punteos" at bounding box center [495, 245] width 34 height 19
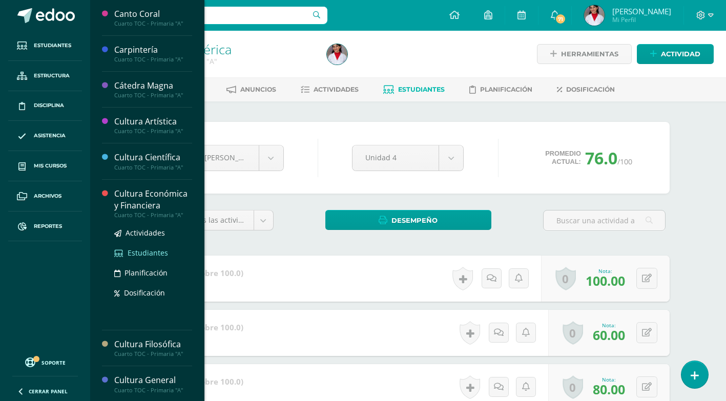
click at [138, 249] on span "Estudiantes" at bounding box center [147, 253] width 40 height 10
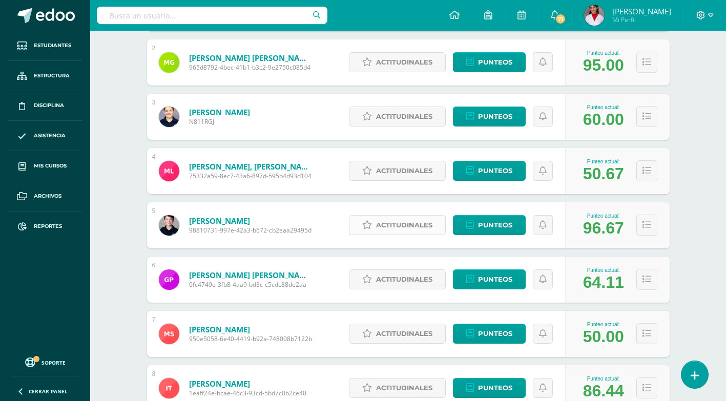
scroll to position [256, 0]
